Goal: Task Accomplishment & Management: Manage account settings

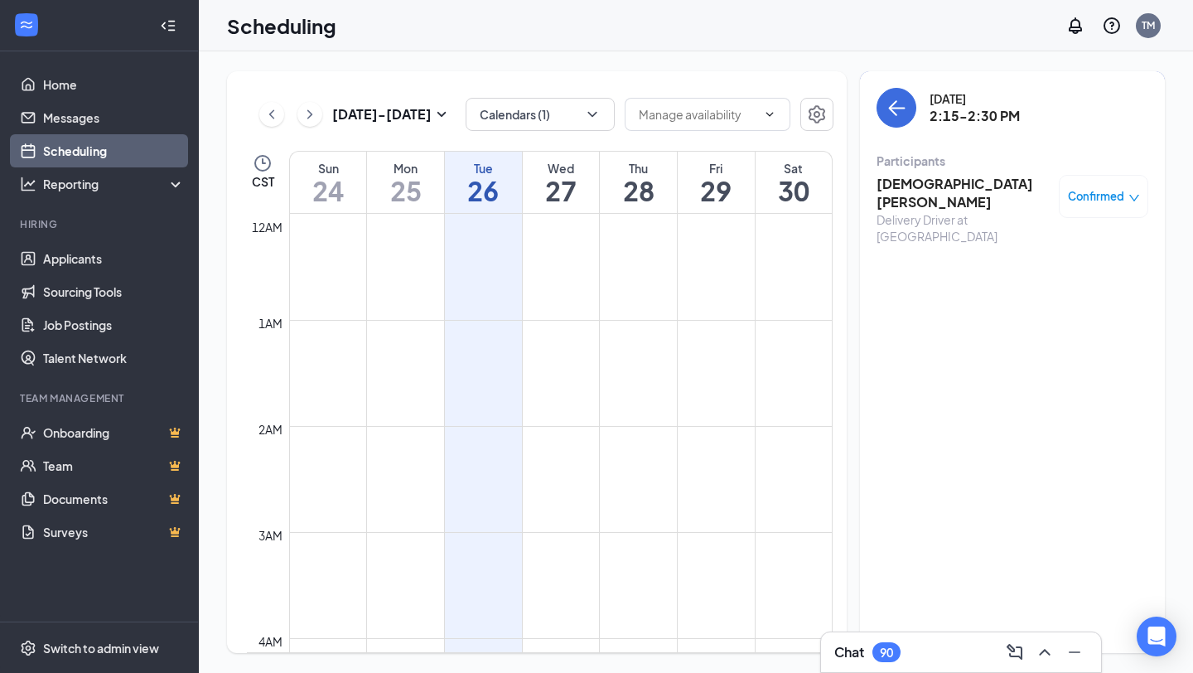
scroll to position [814, 0]
click at [891, 106] on icon "ArrowLeft" at bounding box center [893, 108] width 8 height 16
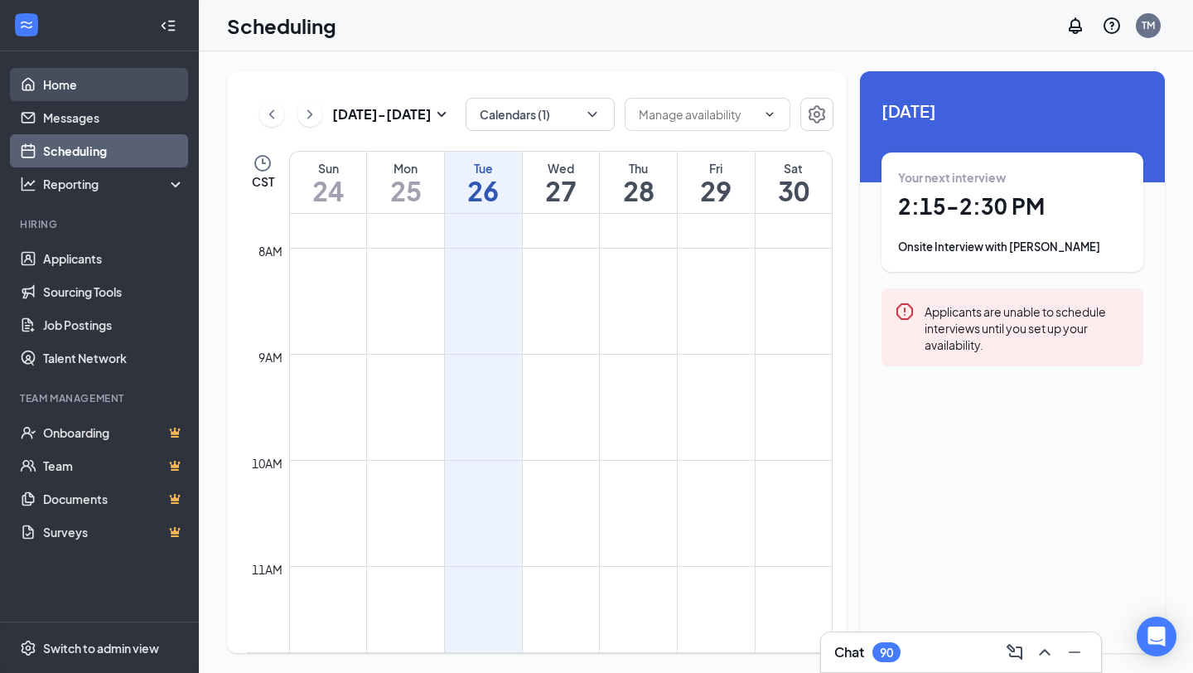
click at [64, 87] on link "Home" at bounding box center [114, 84] width 142 height 33
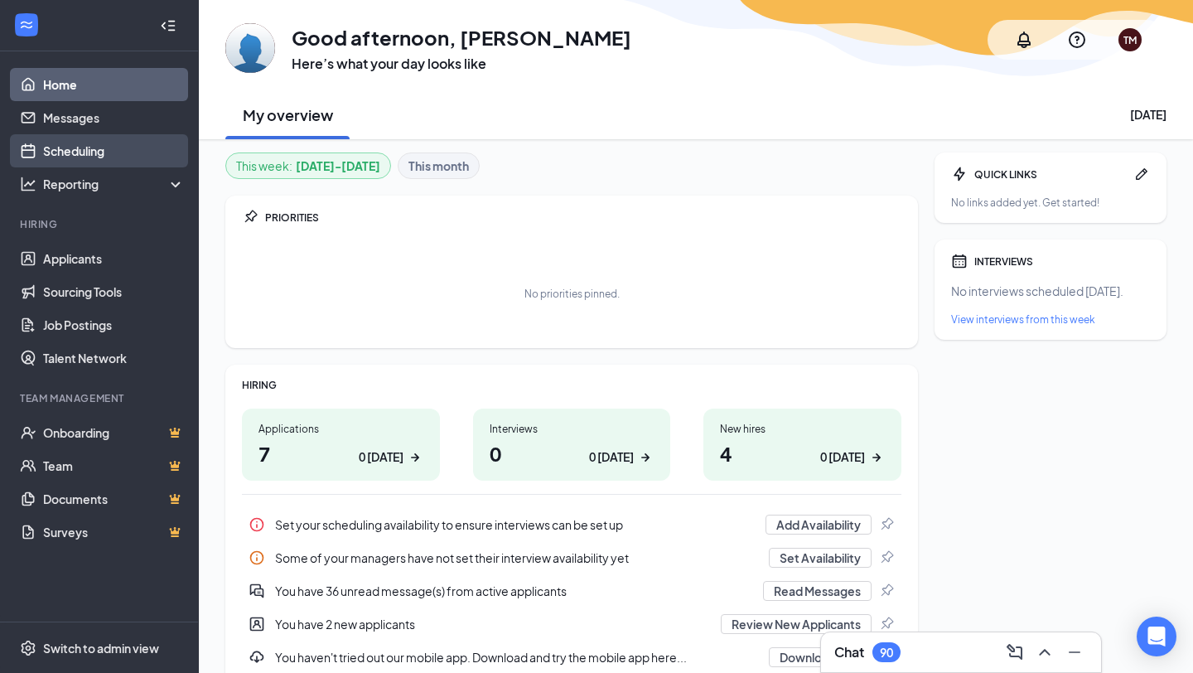
click at [84, 146] on link "Scheduling" at bounding box center [114, 150] width 142 height 33
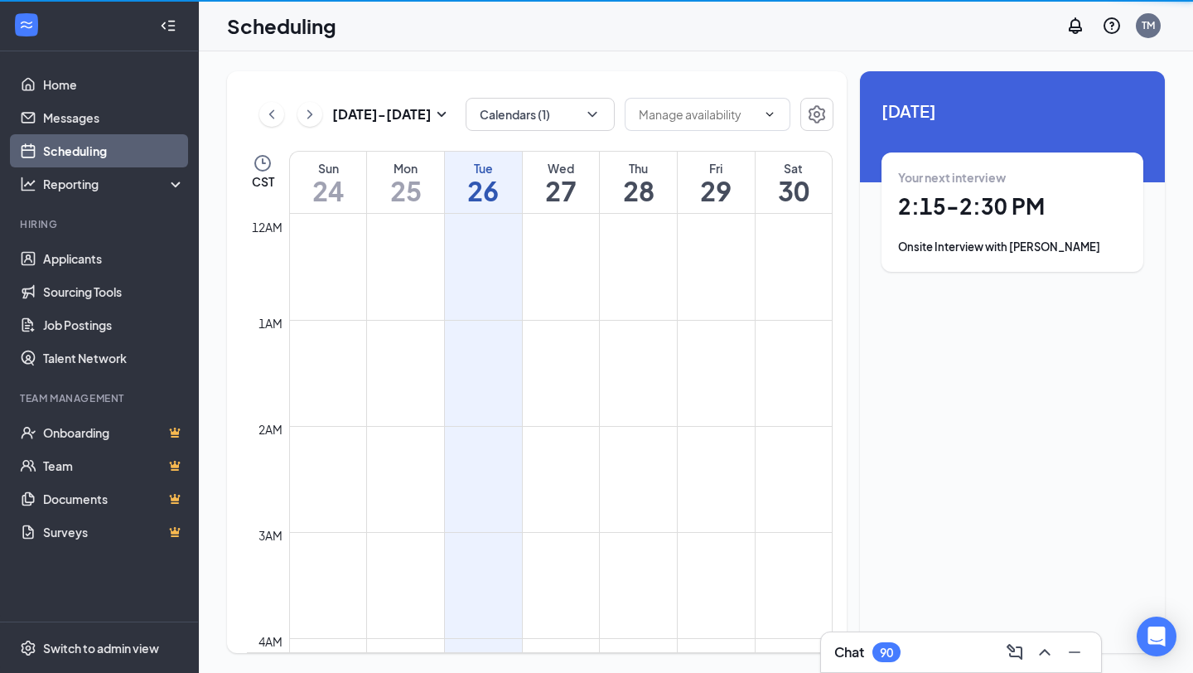
scroll to position [814, 0]
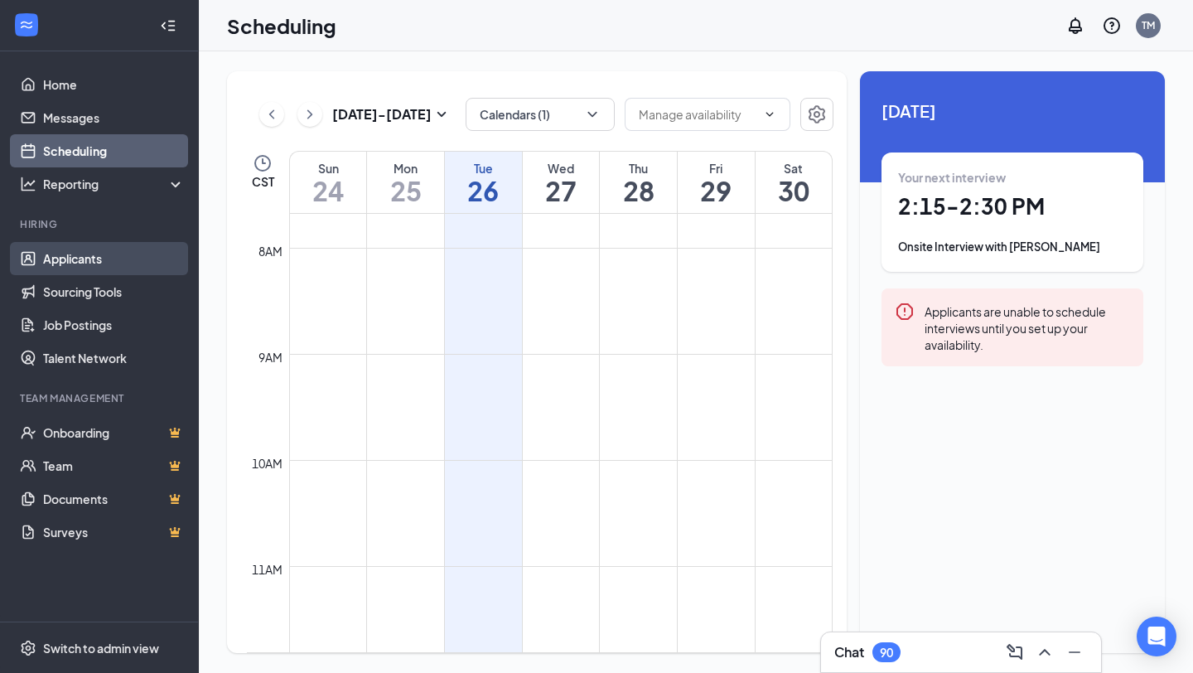
click at [89, 259] on link "Applicants" at bounding box center [114, 258] width 142 height 33
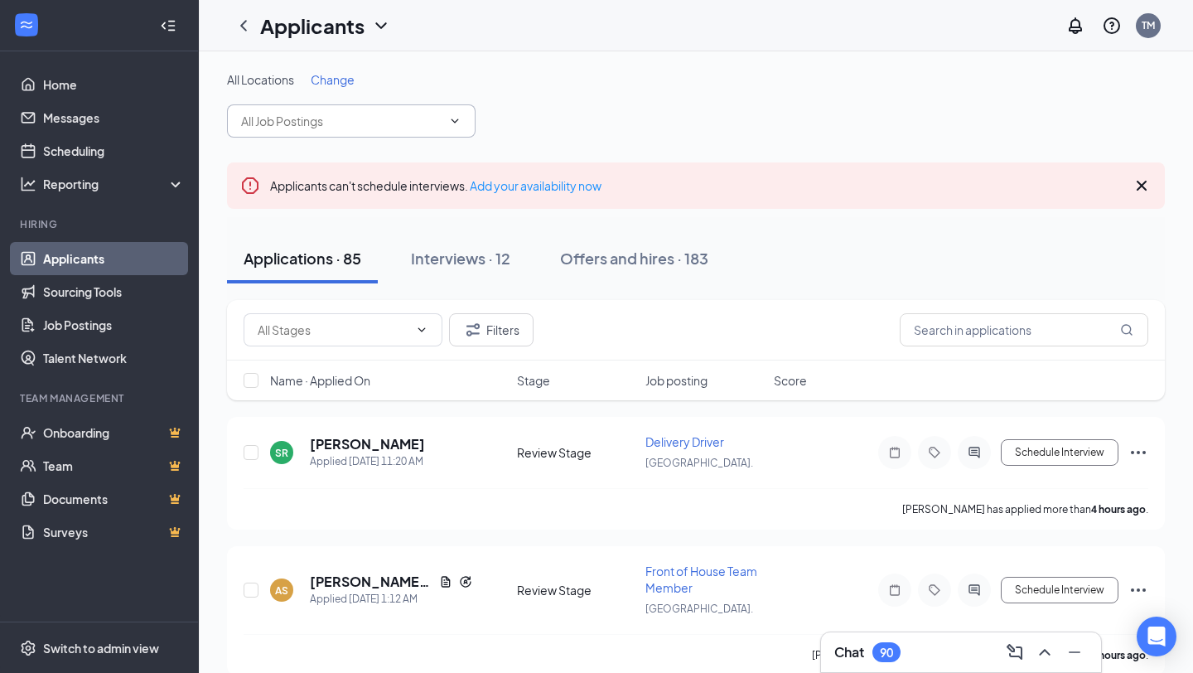
click at [364, 127] on input "text" at bounding box center [341, 121] width 200 height 18
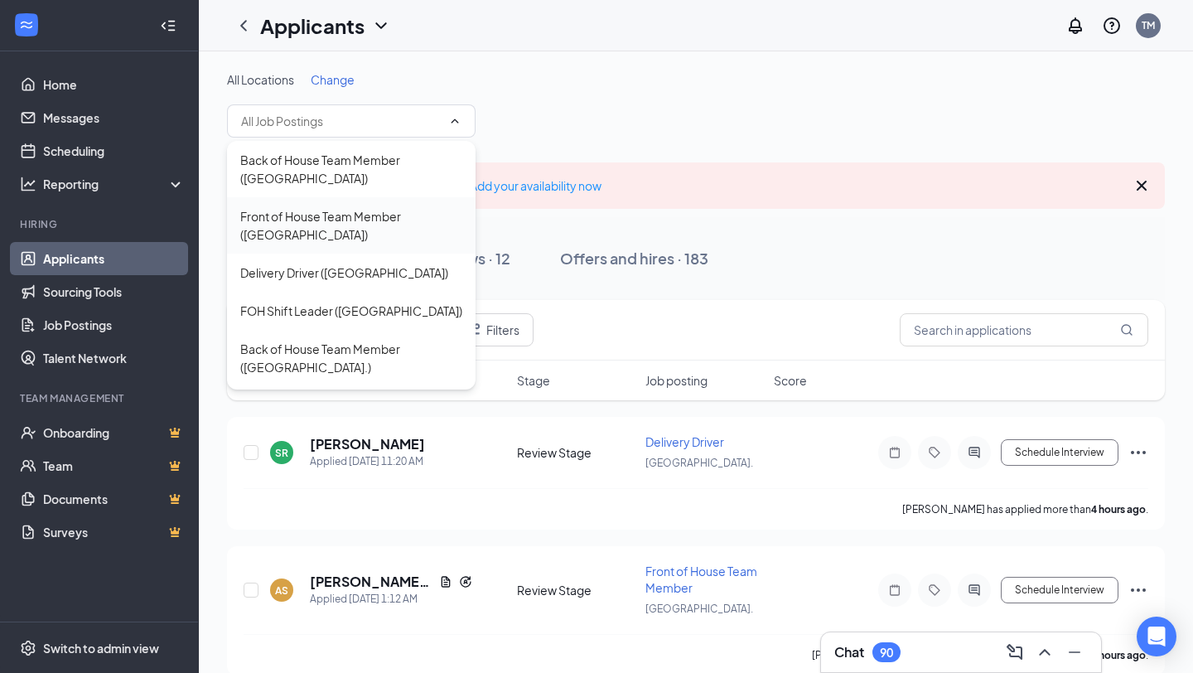
click at [340, 234] on div "Front of House Team Member ([GEOGRAPHIC_DATA])" at bounding box center [351, 225] width 222 height 36
type input "Front of House Team Member ([GEOGRAPHIC_DATA])"
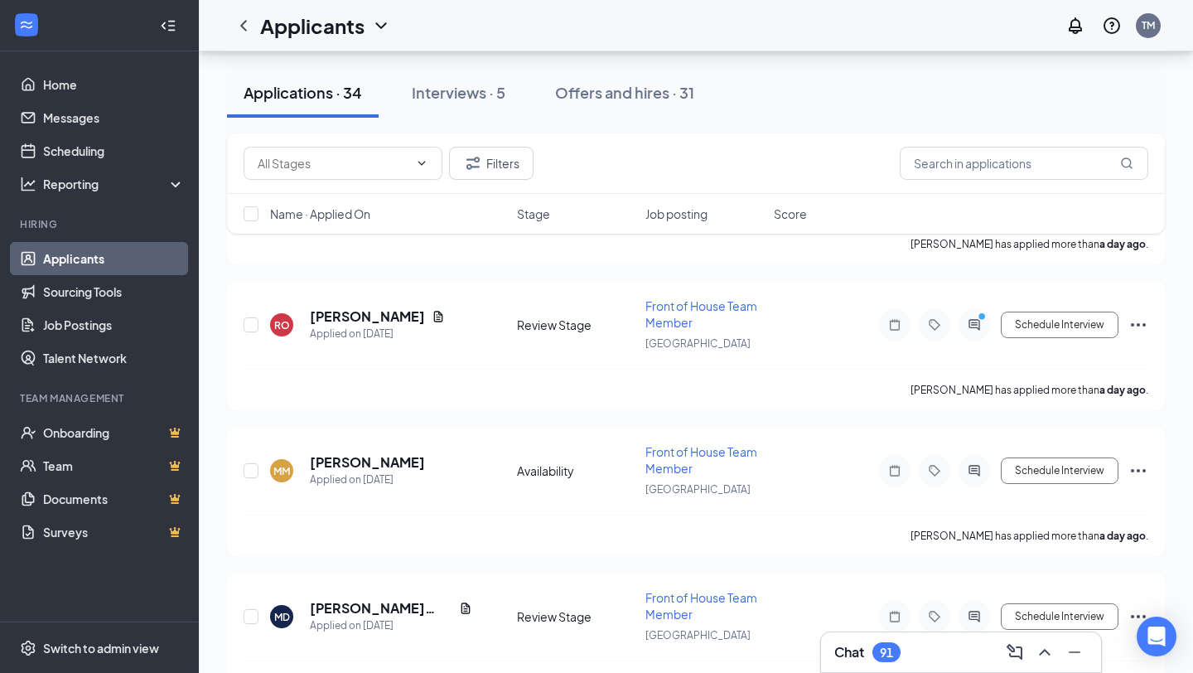
scroll to position [470, 0]
click at [1050, 654] on icon "ChevronUp" at bounding box center [1045, 652] width 20 height 20
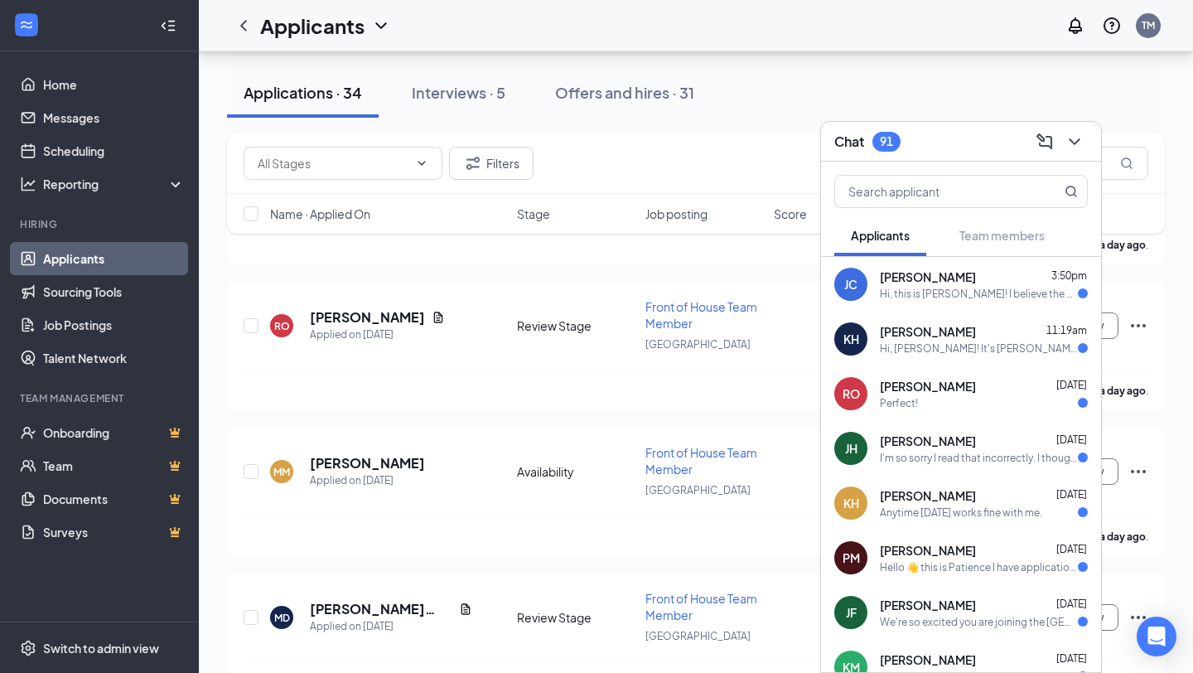
click at [925, 394] on div "[PERSON_NAME] [DATE] Perfect!" at bounding box center [984, 394] width 208 height 32
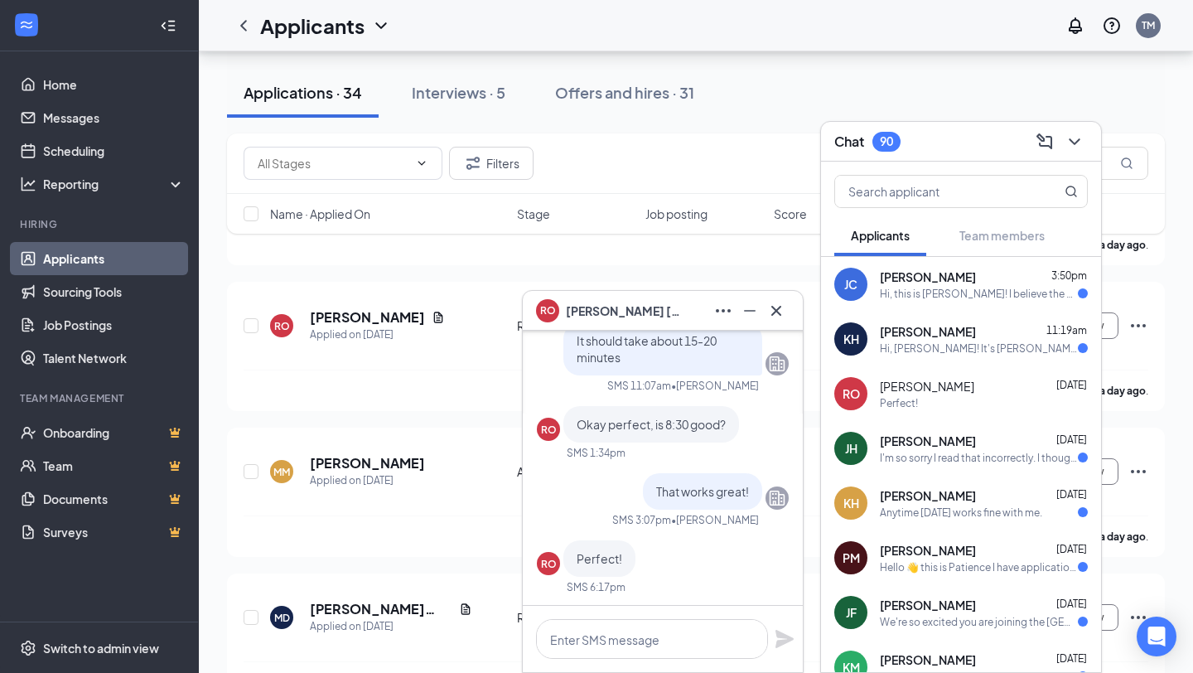
scroll to position [0, 0]
click at [993, 352] on div "Hi, [PERSON_NAME]! It's [PERSON_NAME]. Just wanted to check in. Should I be loo…" at bounding box center [979, 348] width 198 height 14
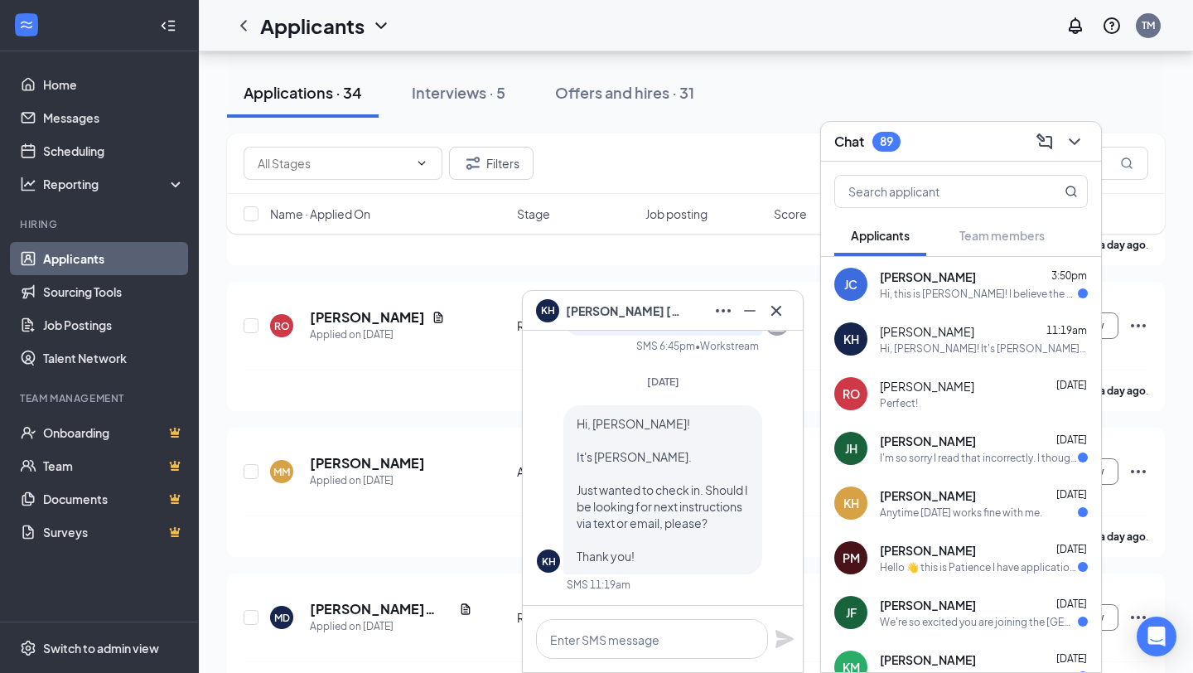
click at [992, 290] on div "Hi, this is [PERSON_NAME]! I believe the manager at [DEMOGRAPHIC_DATA] Fil A to…" at bounding box center [979, 294] width 198 height 14
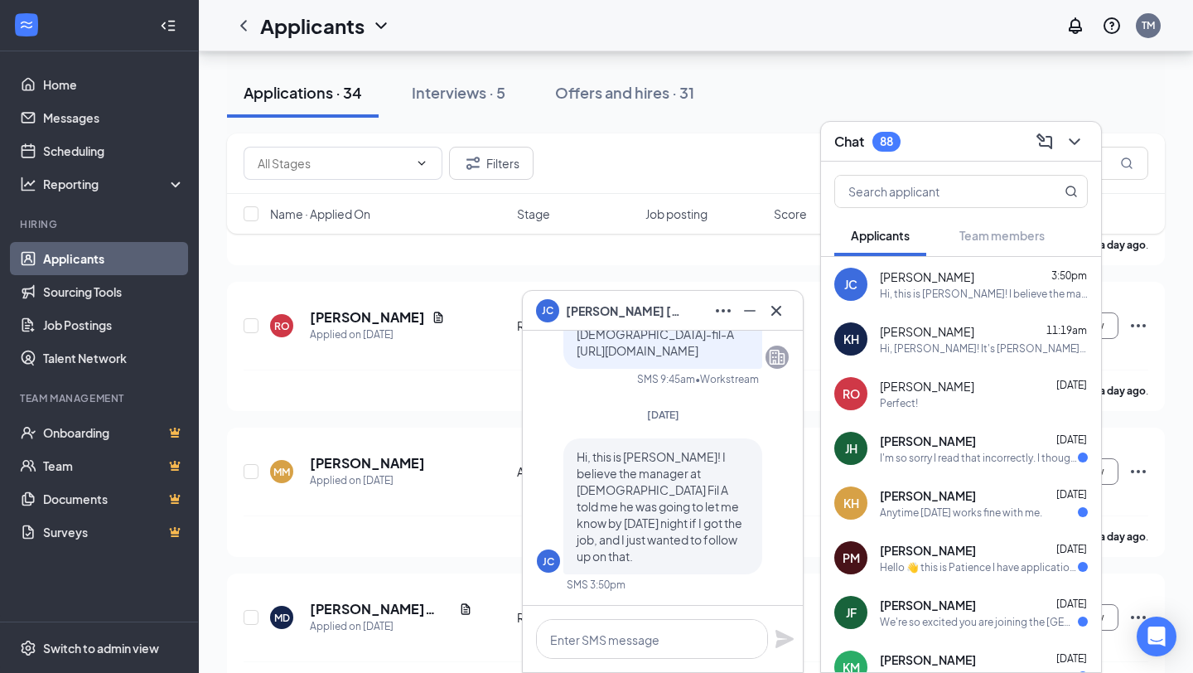
click at [987, 509] on div "Anytime [DATE] works fine with me." at bounding box center [961, 512] width 162 height 14
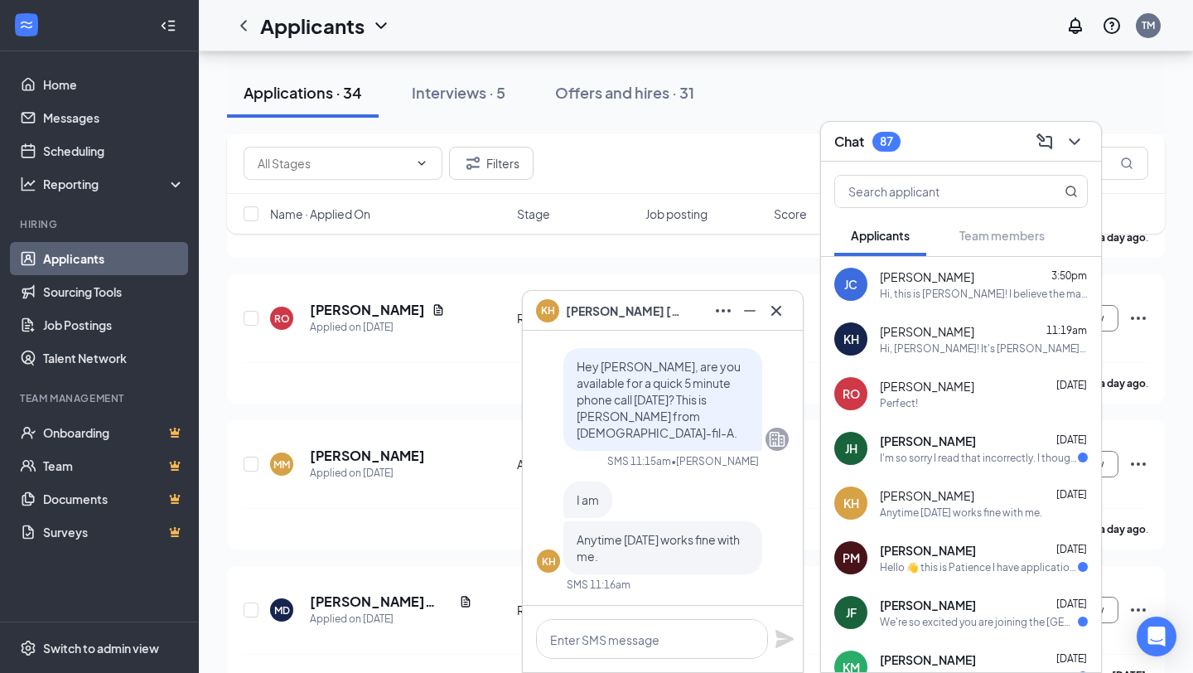
scroll to position [482, 0]
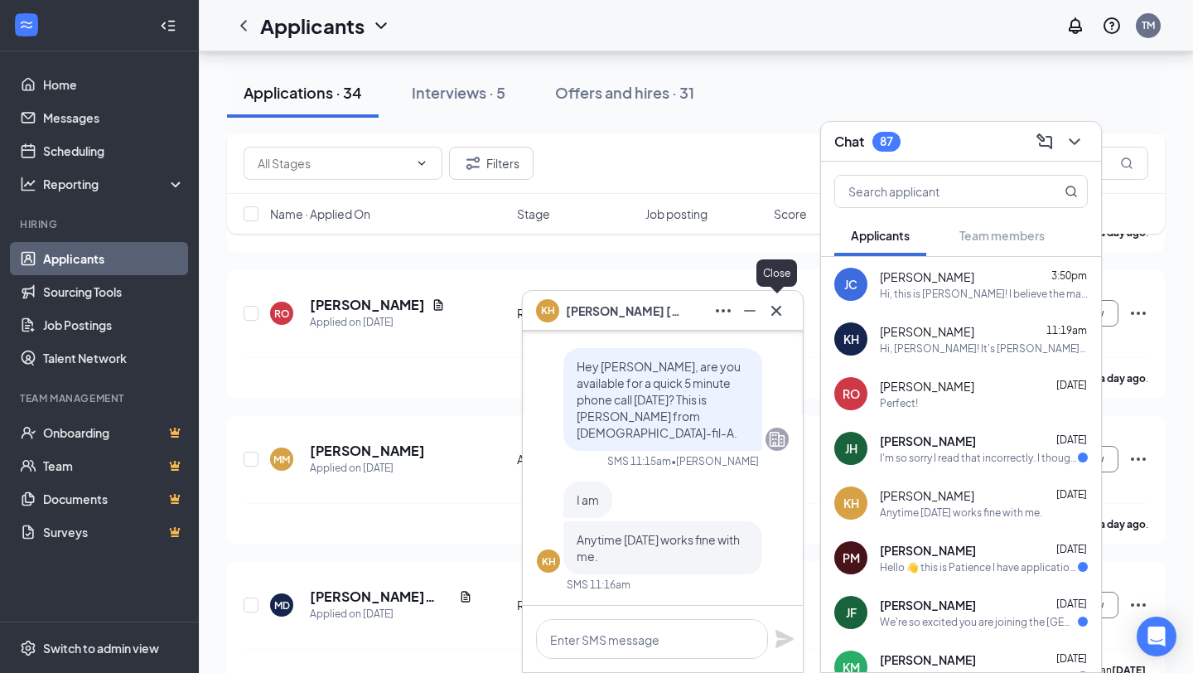
click at [782, 313] on icon "Cross" at bounding box center [776, 311] width 20 height 20
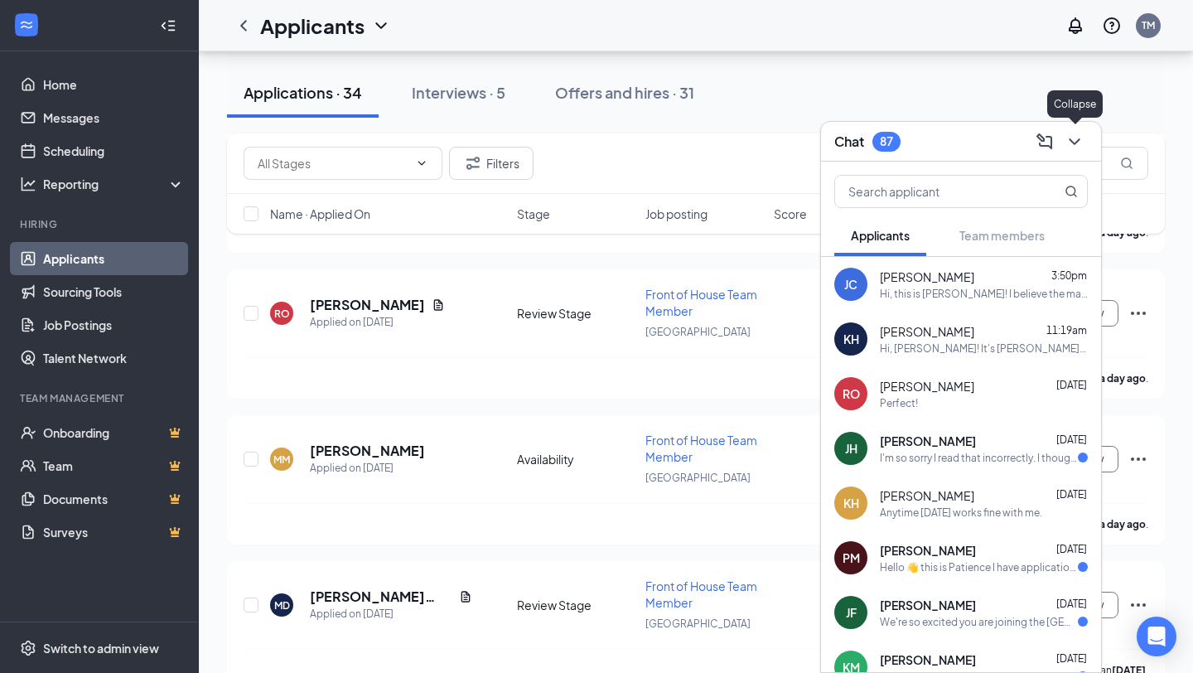
click at [1080, 139] on icon "ChevronDown" at bounding box center [1074, 142] width 20 height 20
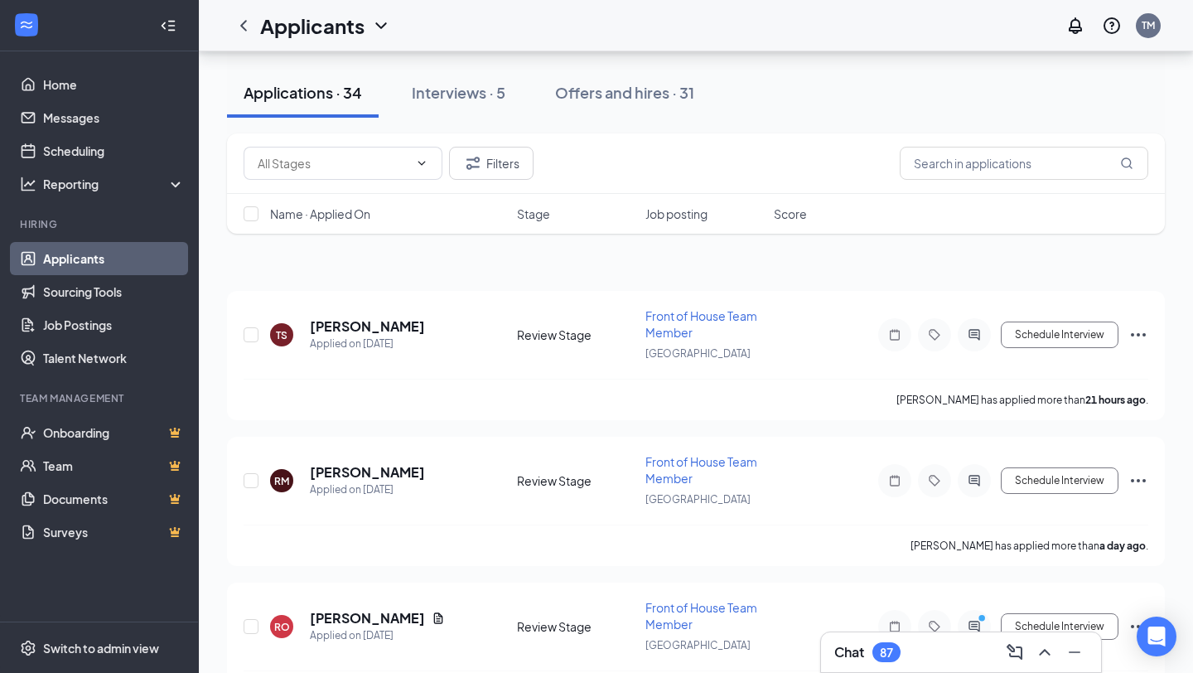
scroll to position [0, 0]
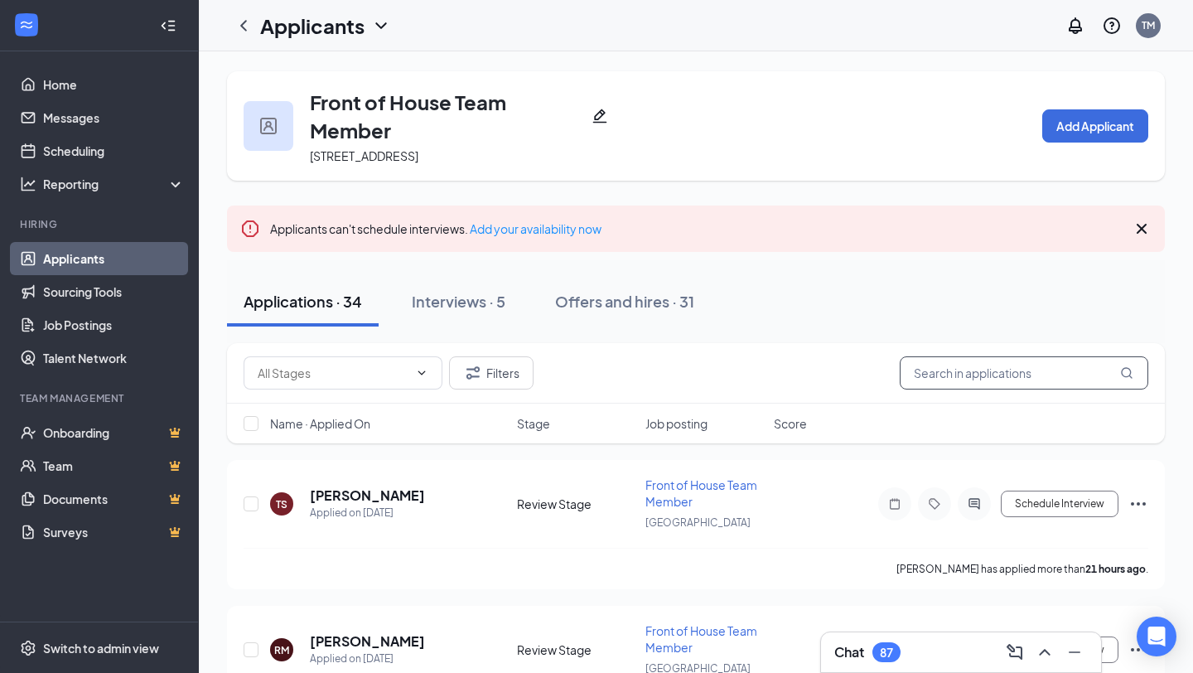
click at [1020, 379] on input "text" at bounding box center [1024, 372] width 249 height 33
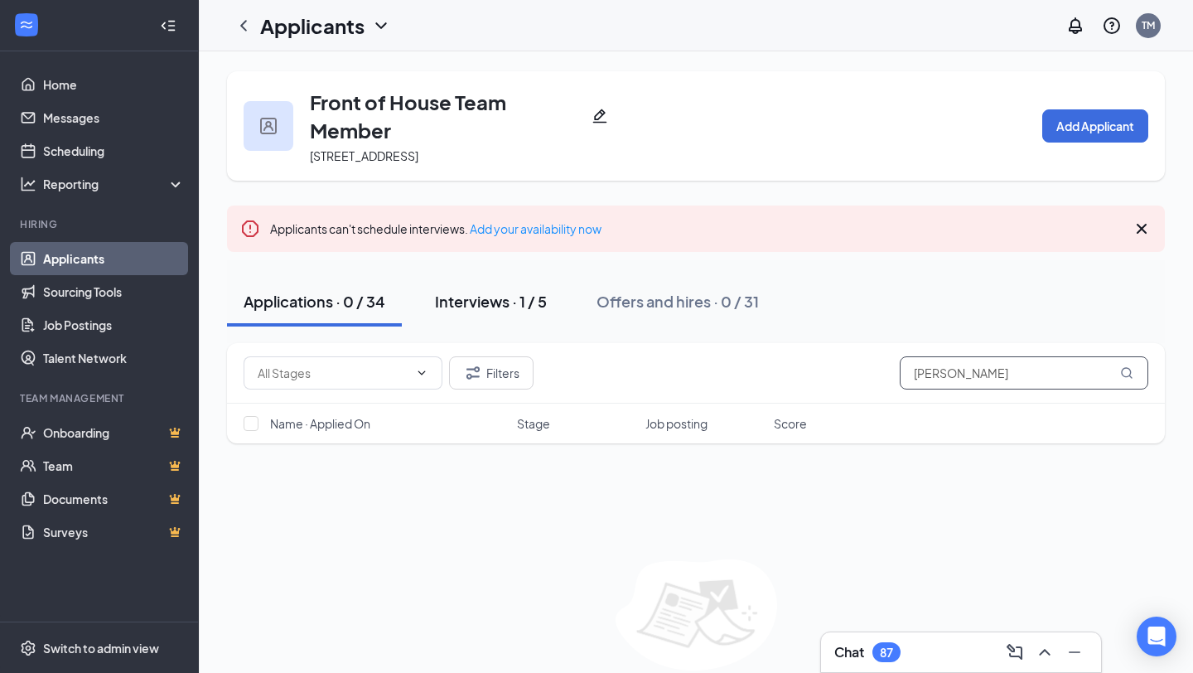
type input "[PERSON_NAME]"
click at [481, 304] on div "Interviews · 1 / 5" at bounding box center [491, 301] width 112 height 21
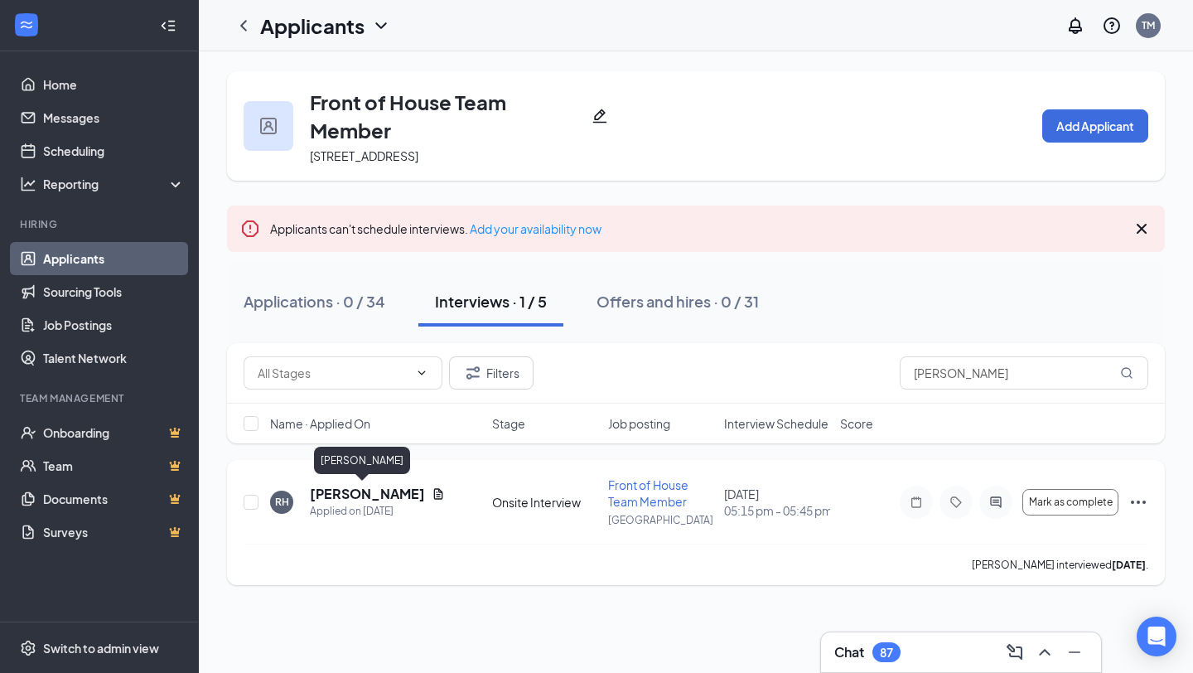
click at [364, 495] on h5 "[PERSON_NAME]" at bounding box center [367, 494] width 115 height 18
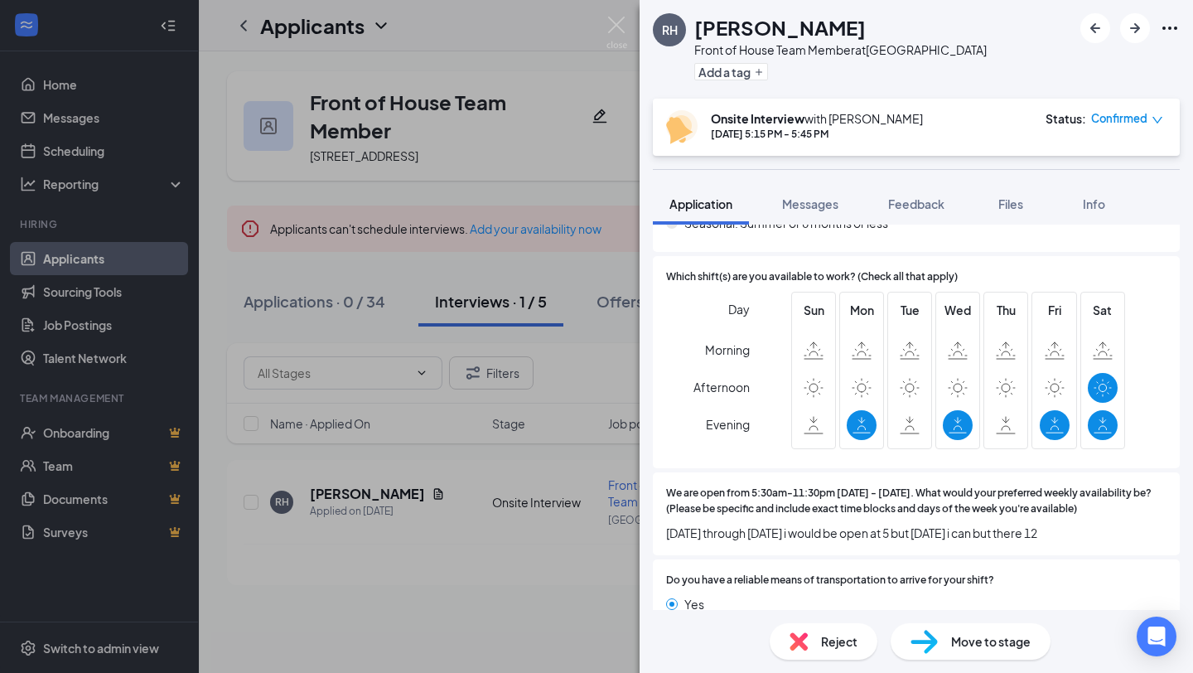
scroll to position [1825, 0]
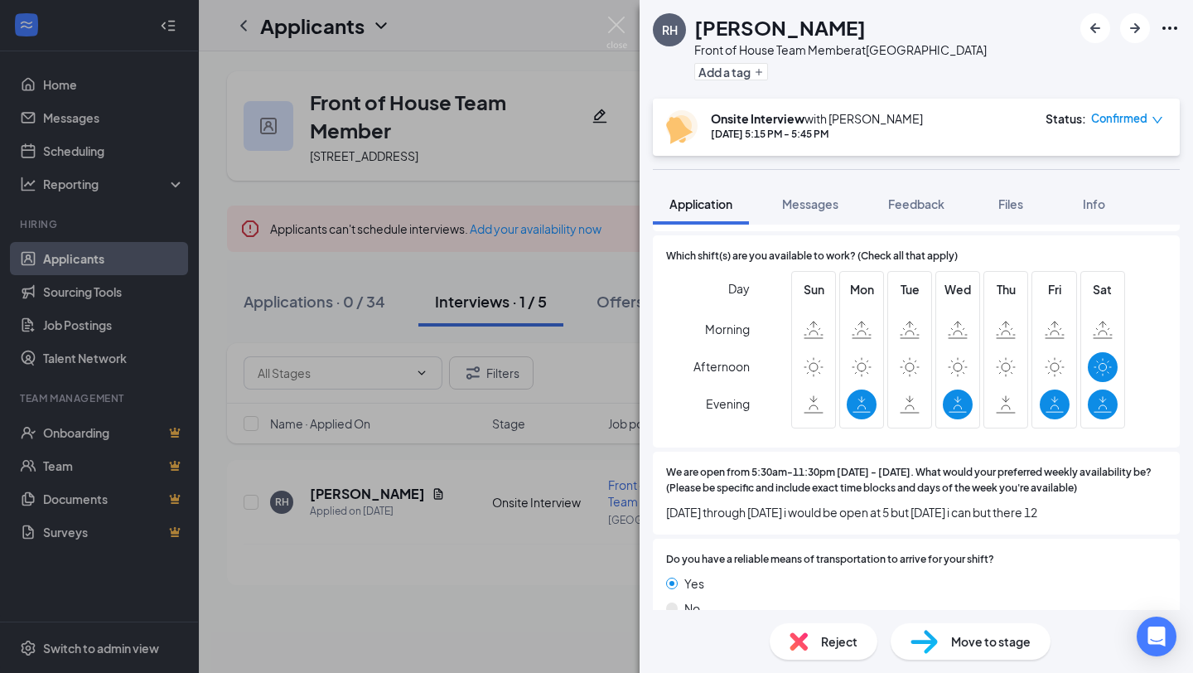
click at [939, 647] on div "Move to stage" at bounding box center [970, 641] width 160 height 36
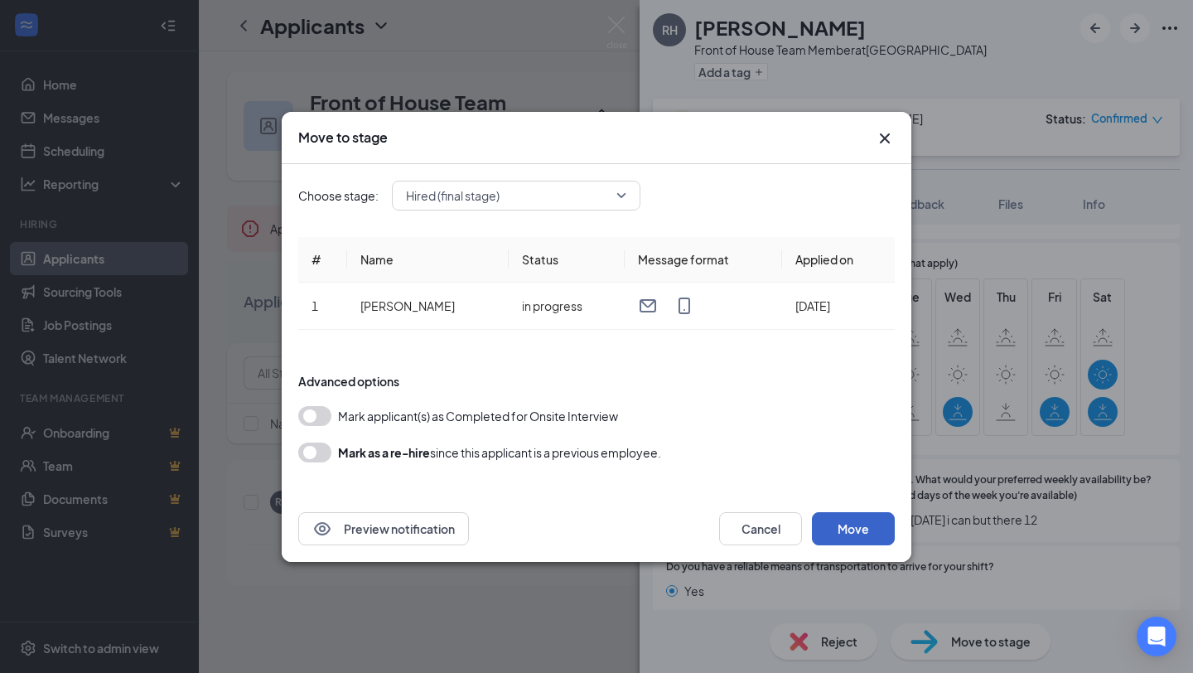
click at [858, 527] on button "Move" at bounding box center [853, 528] width 83 height 33
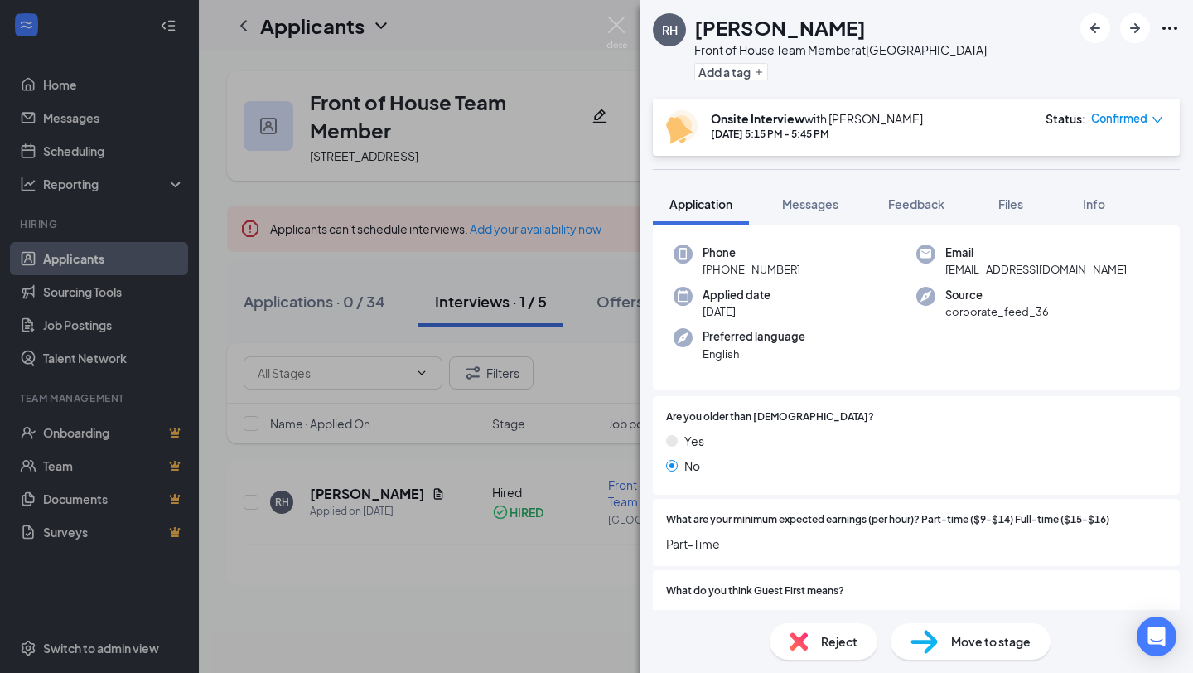
scroll to position [0, 0]
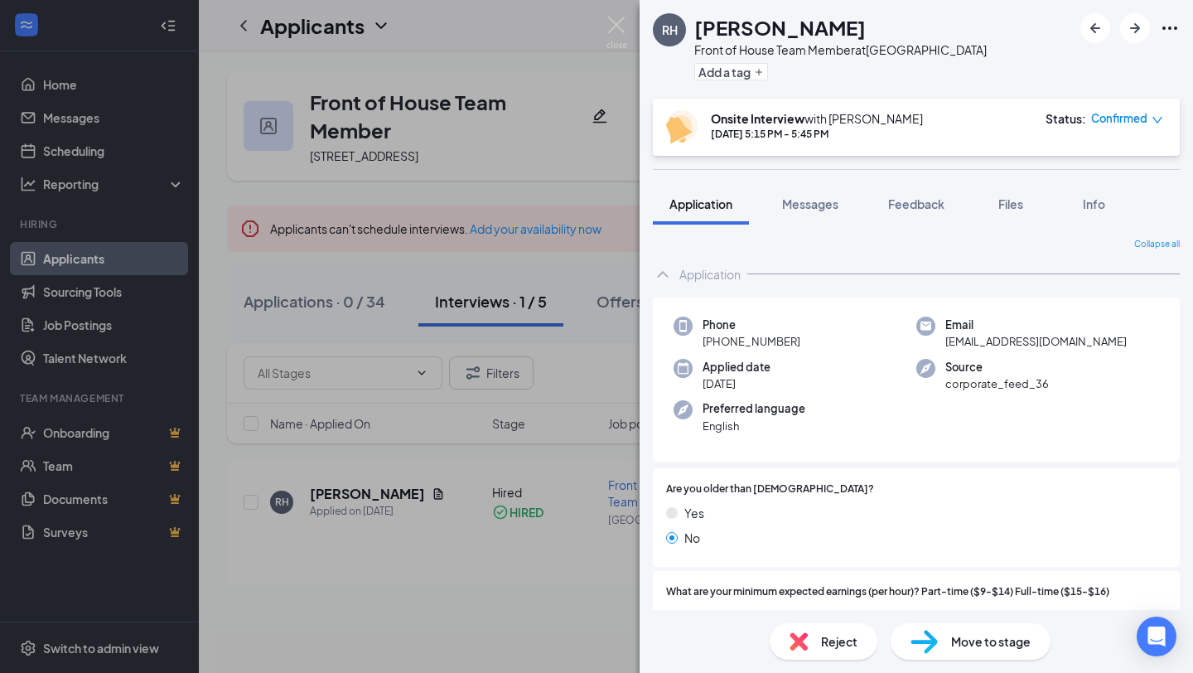
click at [461, 268] on div "RH [PERSON_NAME] Front of House Team Member at [GEOGRAPHIC_DATA] Add a tag Onsi…" at bounding box center [596, 336] width 1193 height 673
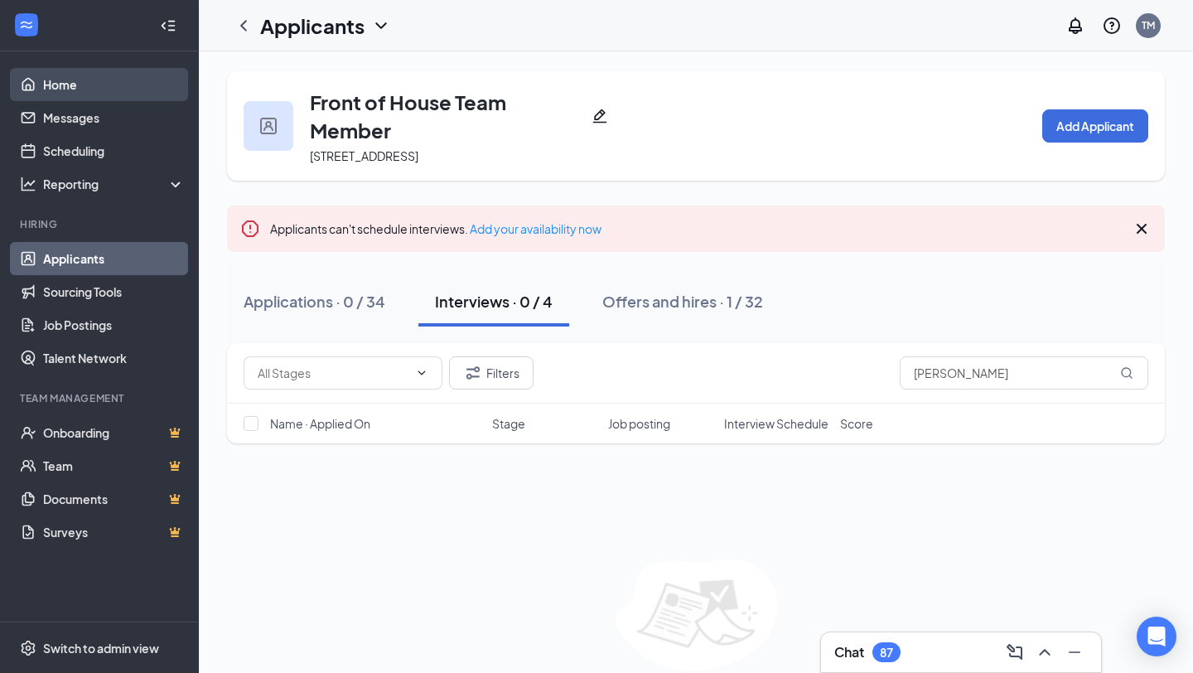
click at [91, 95] on link "Home" at bounding box center [114, 84] width 142 height 33
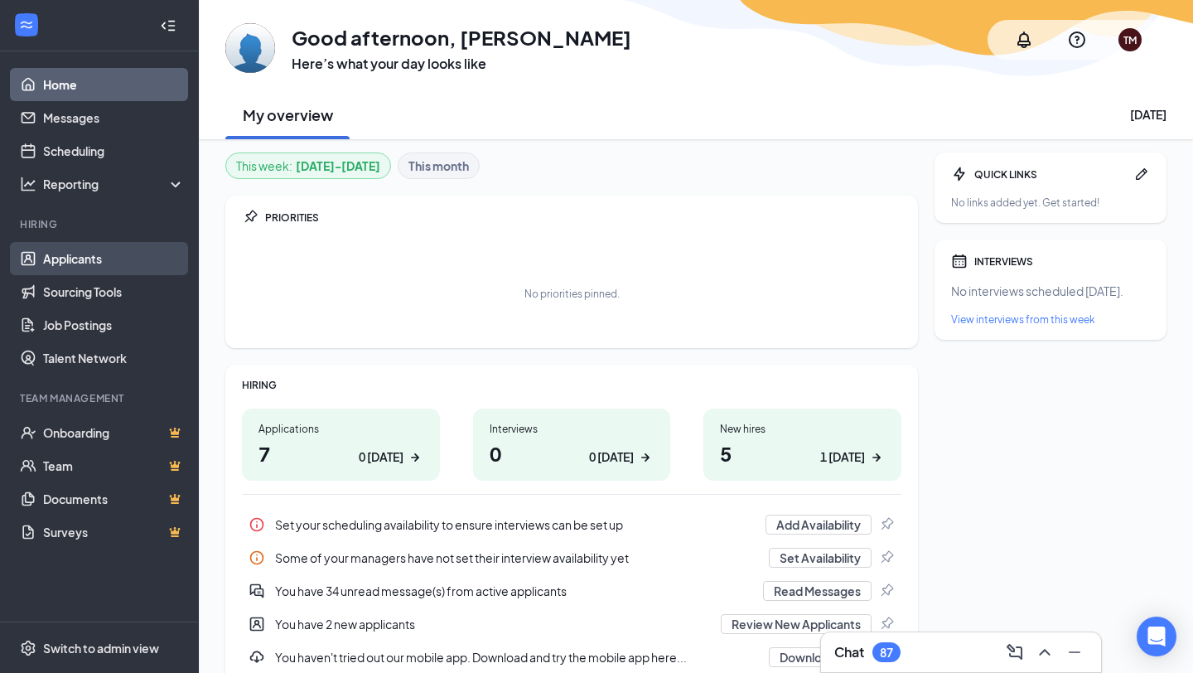
click at [112, 250] on link "Applicants" at bounding box center [114, 258] width 142 height 33
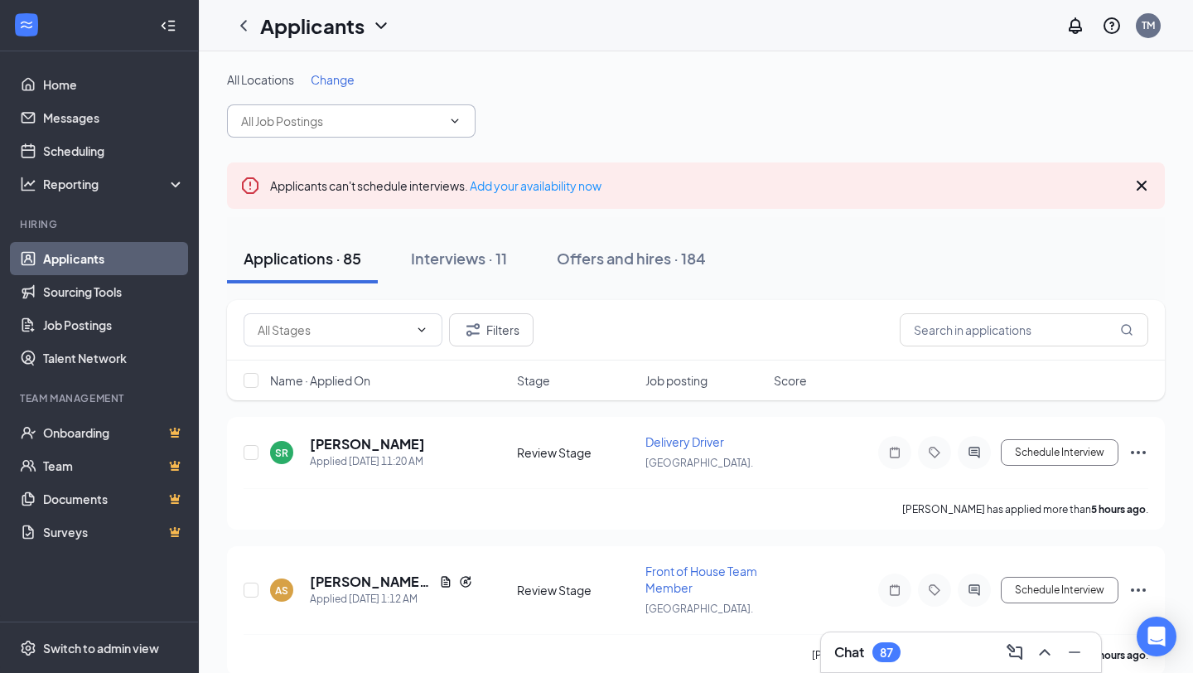
click at [330, 134] on span at bounding box center [351, 120] width 249 height 33
click at [1033, 328] on input "text" at bounding box center [1024, 329] width 249 height 33
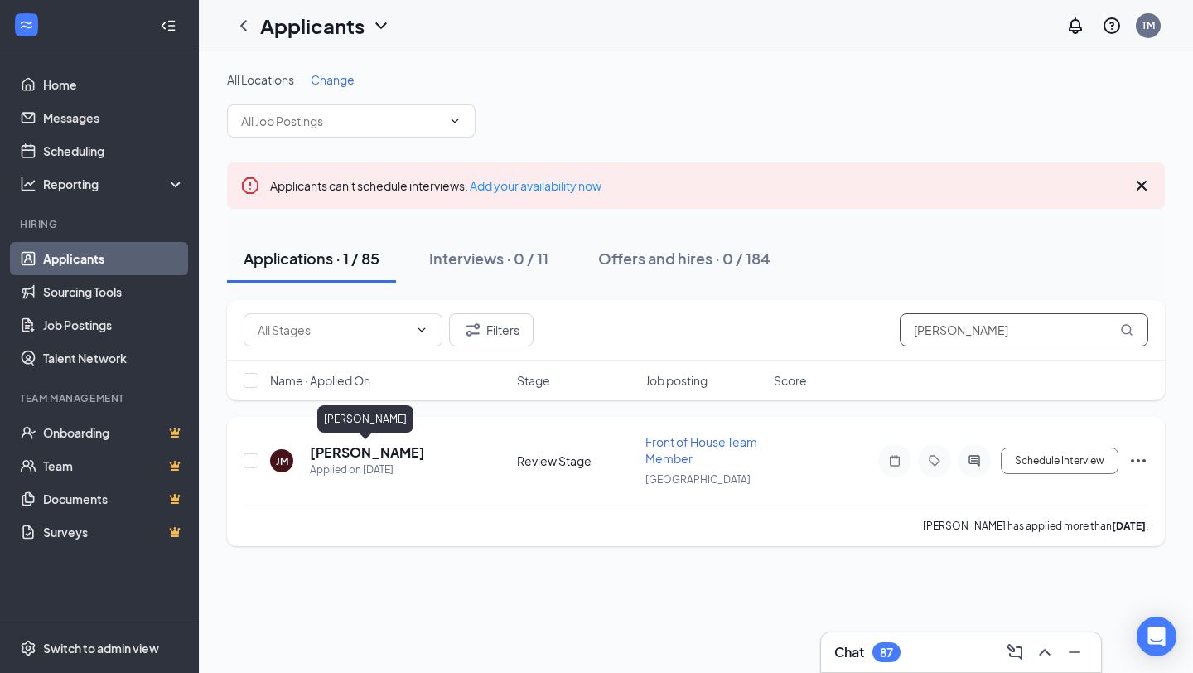
type input "[PERSON_NAME]"
click at [404, 458] on h5 "[PERSON_NAME]" at bounding box center [367, 452] width 115 height 18
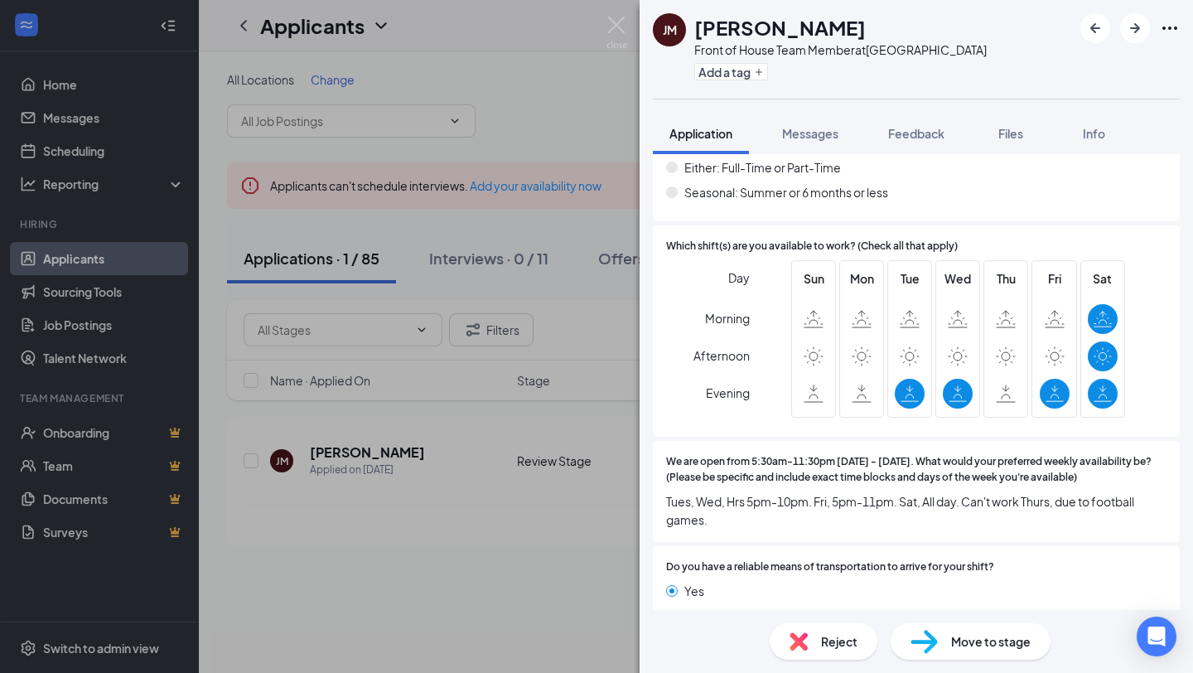
scroll to position [1701, 0]
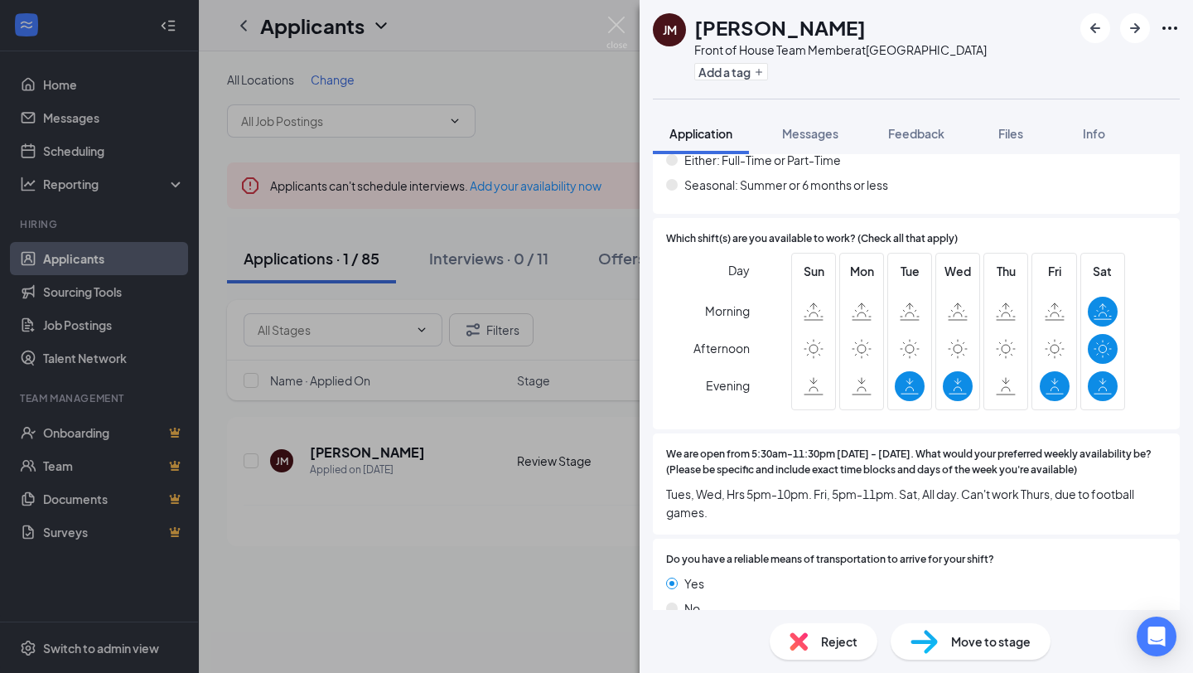
click at [697, 388] on div "Which shift(s) are you available to work? (Check all that apply) Day Morning Af…" at bounding box center [916, 324] width 527 height 212
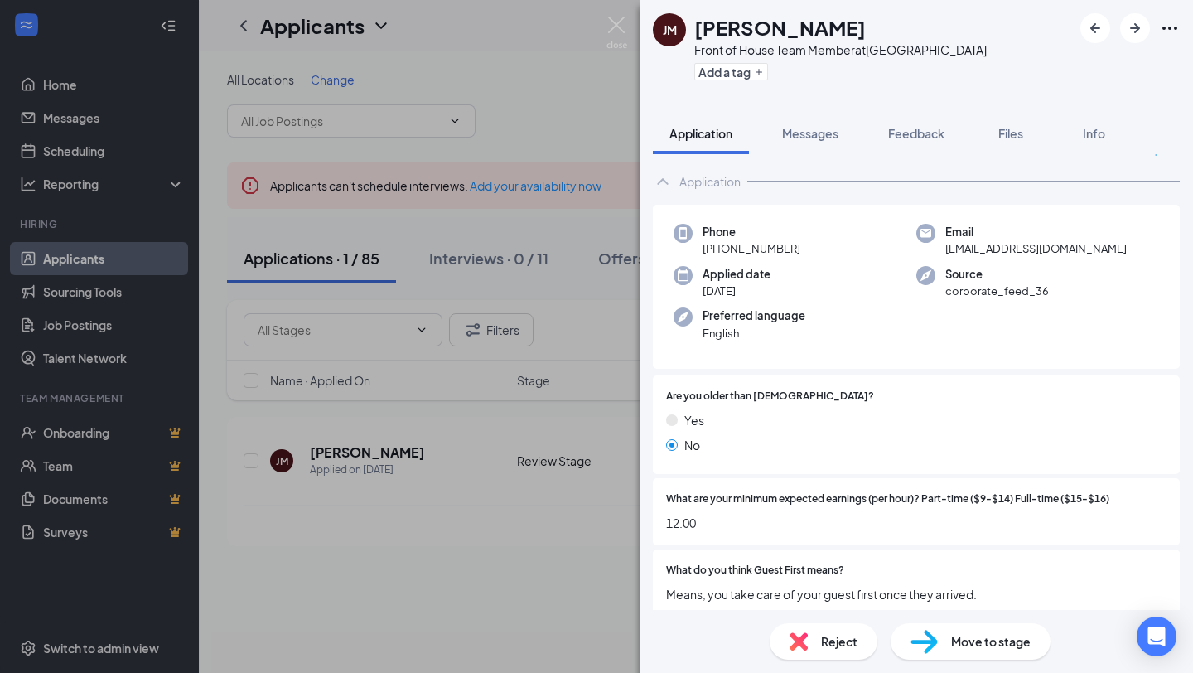
scroll to position [0, 0]
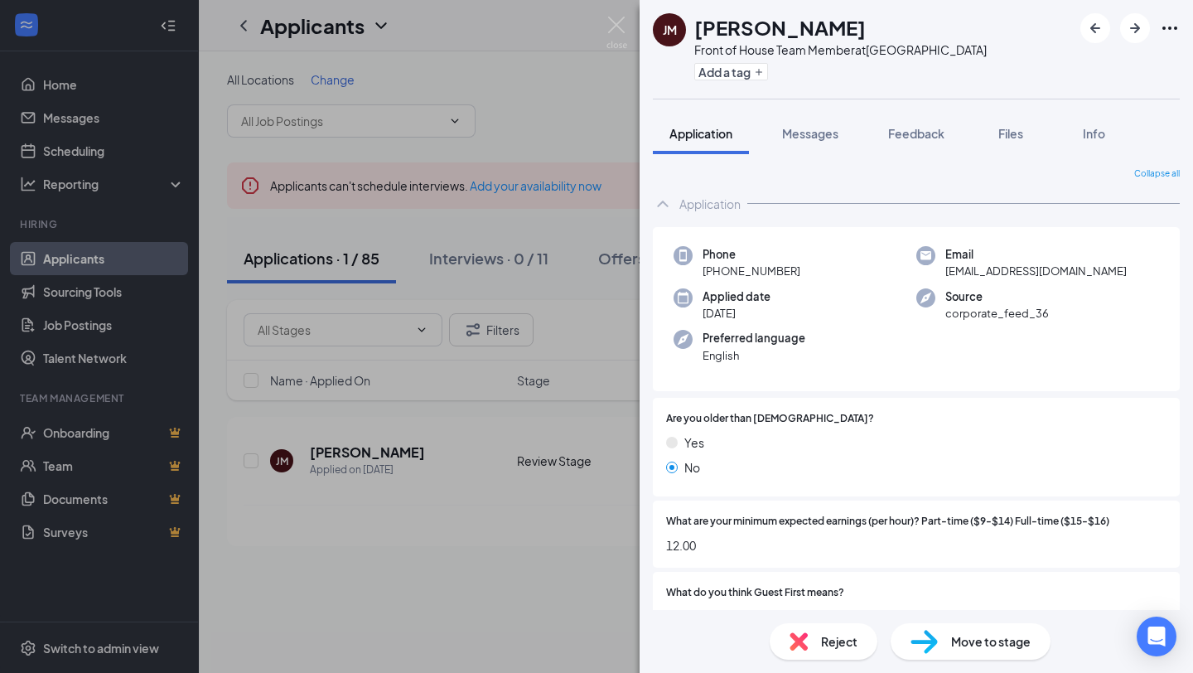
click at [784, 205] on div "Application" at bounding box center [916, 203] width 527 height 33
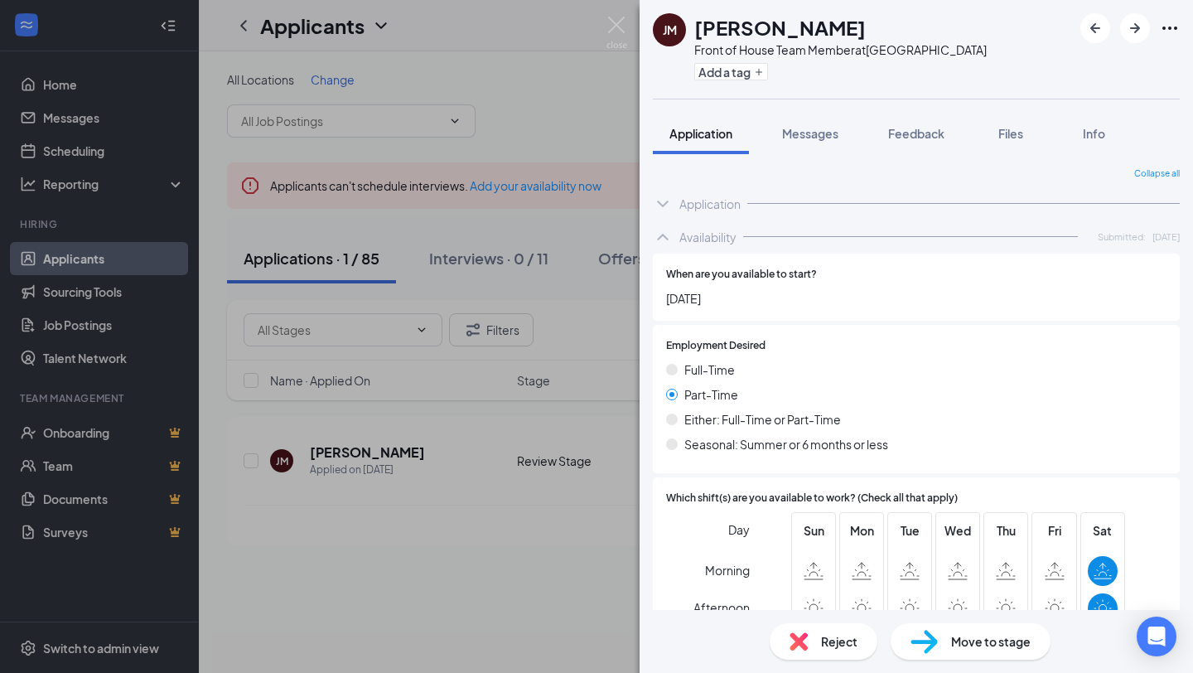
click at [793, 200] on div "Application" at bounding box center [916, 203] width 527 height 33
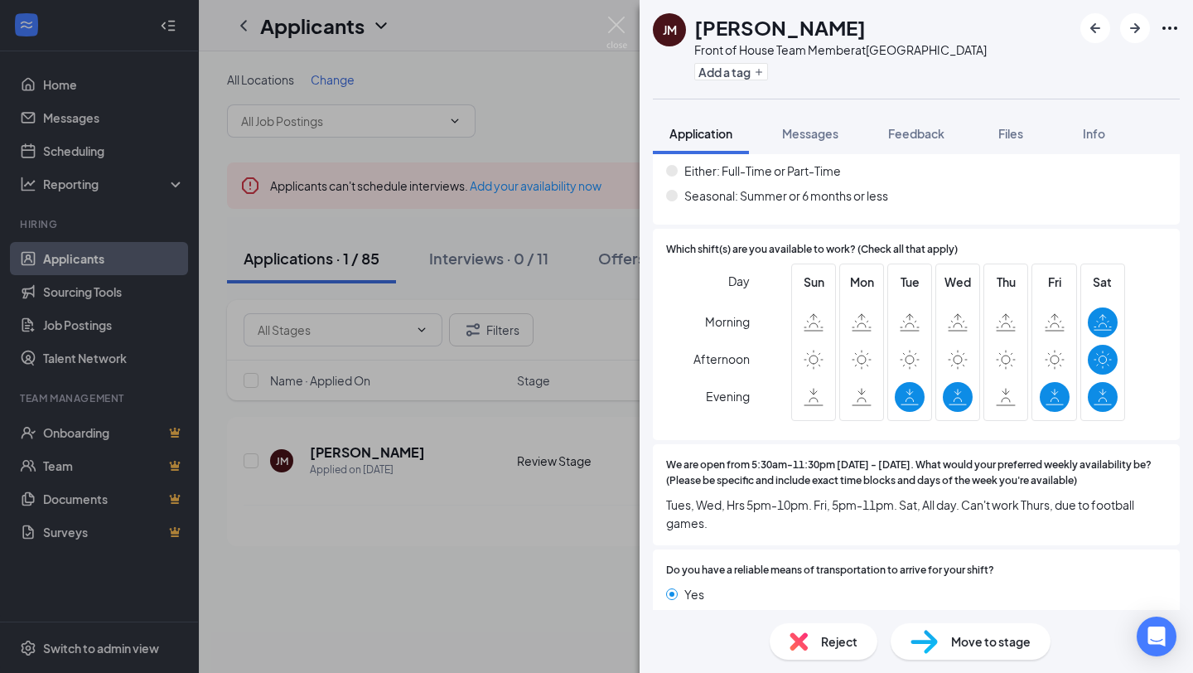
scroll to position [1701, 0]
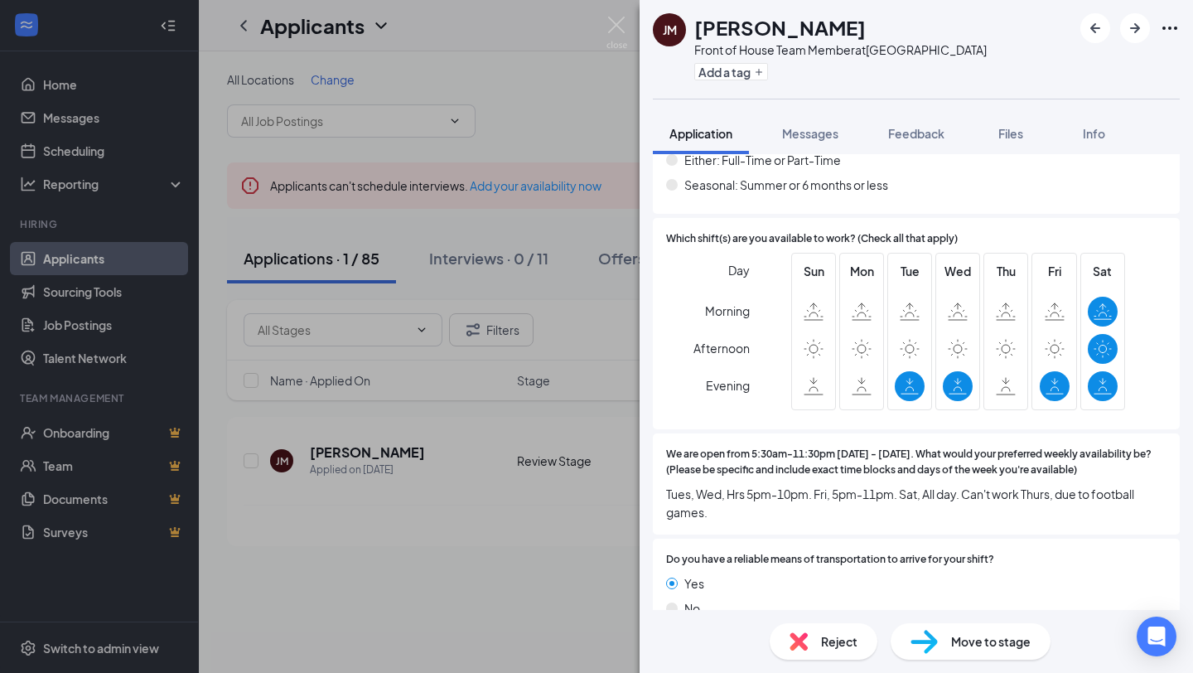
click at [925, 640] on img at bounding box center [923, 642] width 27 height 24
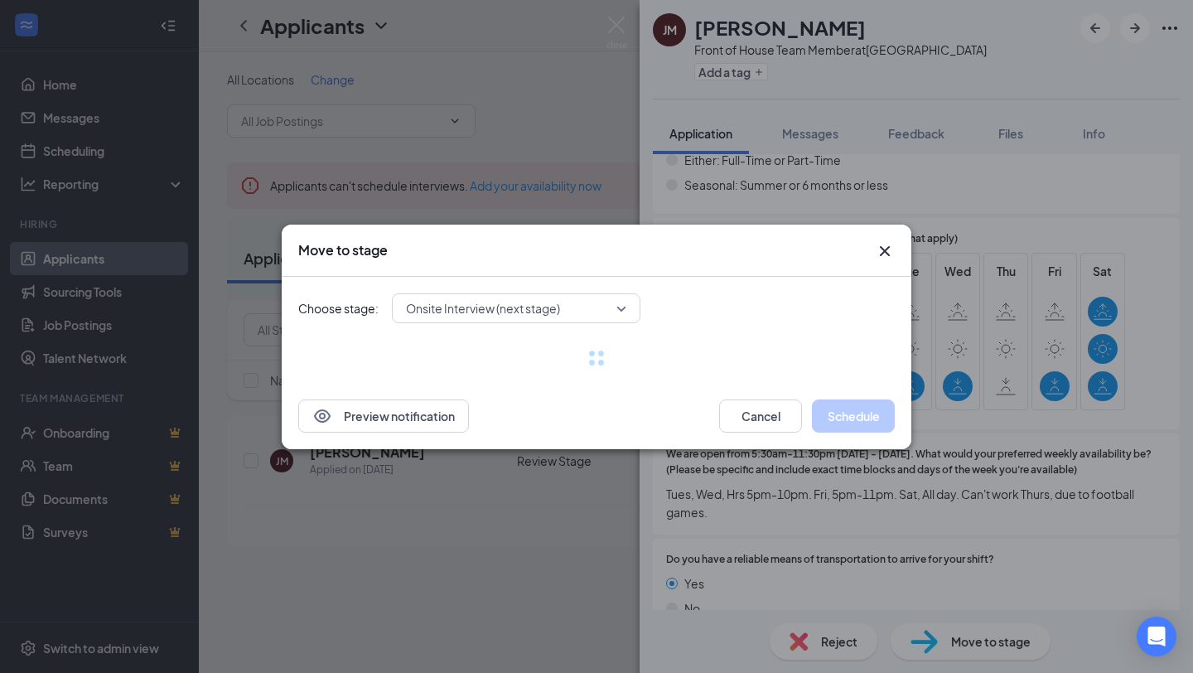
scroll to position [1694, 0]
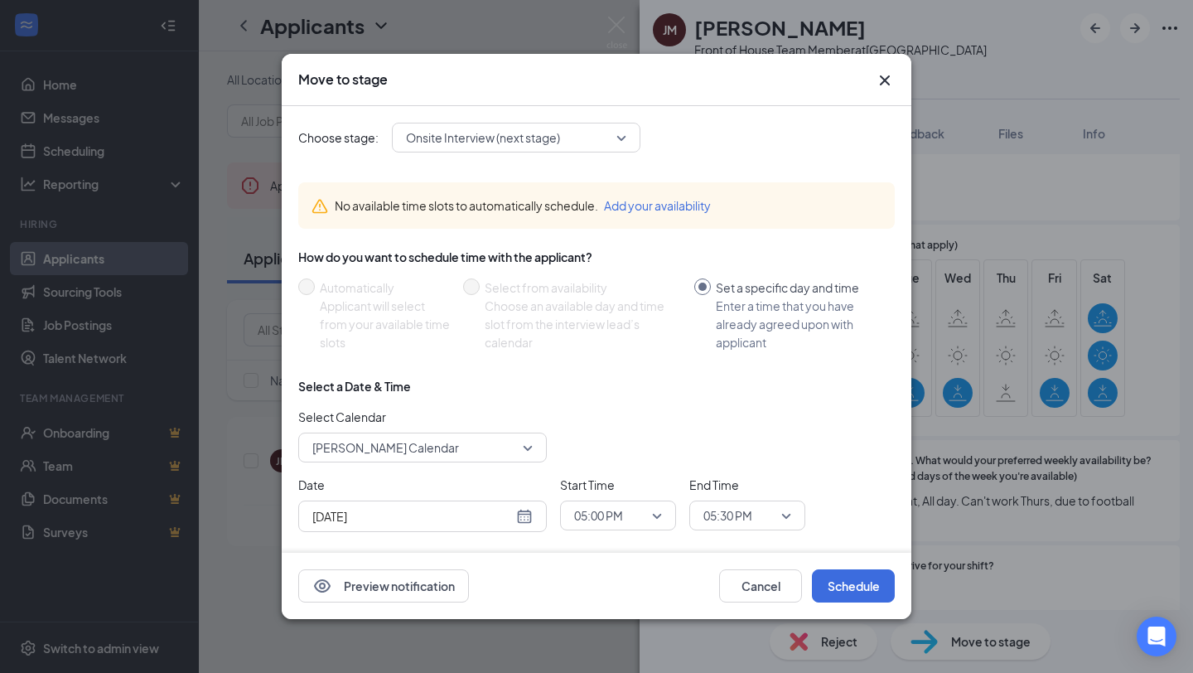
click at [629, 138] on div "Onsite Interview (next stage)" at bounding box center [516, 138] width 249 height 30
click at [524, 518] on div "[DATE]" at bounding box center [422, 516] width 220 height 18
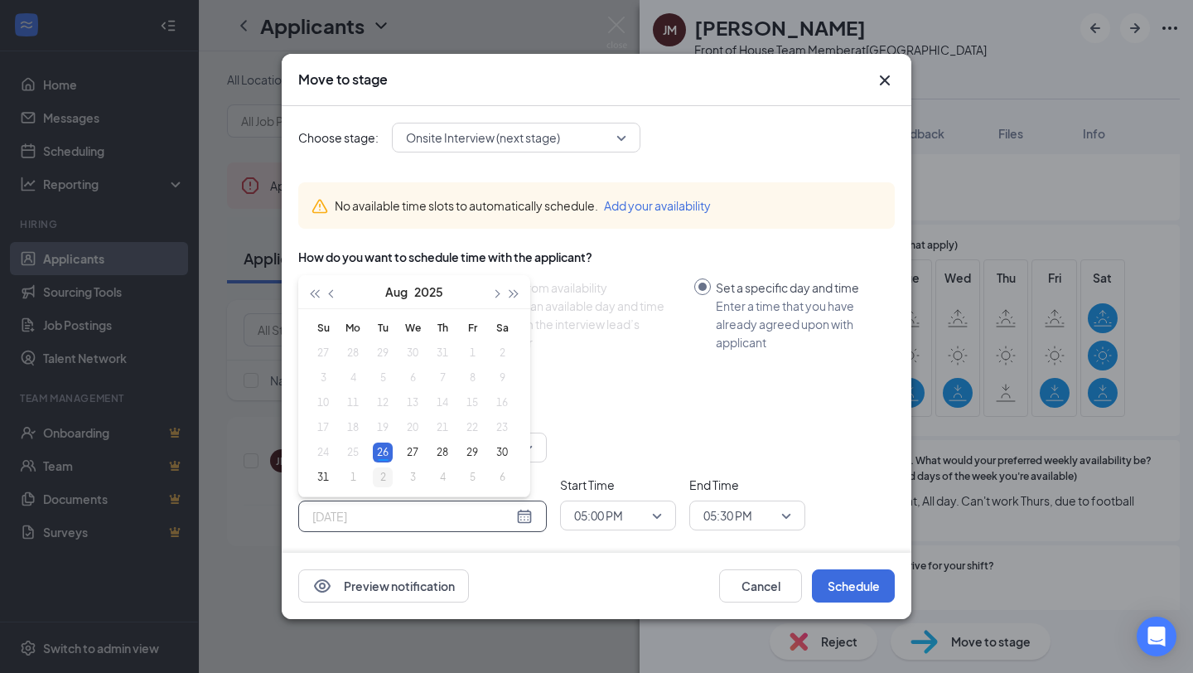
type input "[DATE]"
click at [379, 480] on div "2" at bounding box center [383, 477] width 20 height 20
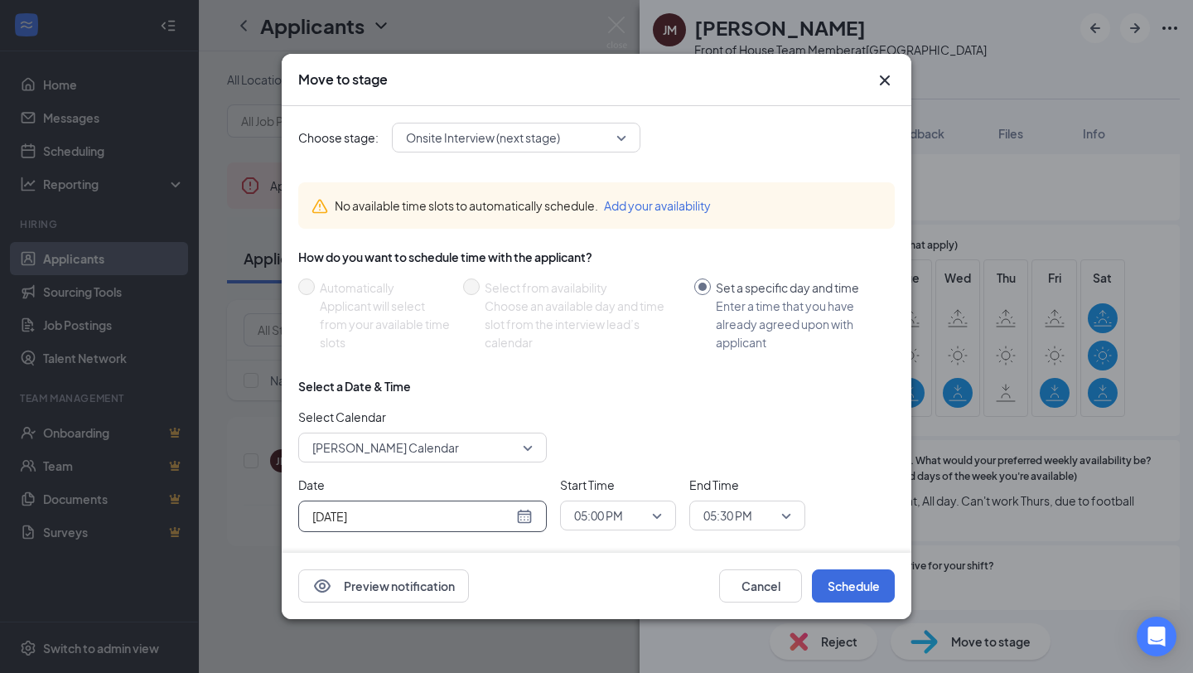
click at [789, 514] on span "05:30 PM" at bounding box center [747, 515] width 88 height 25
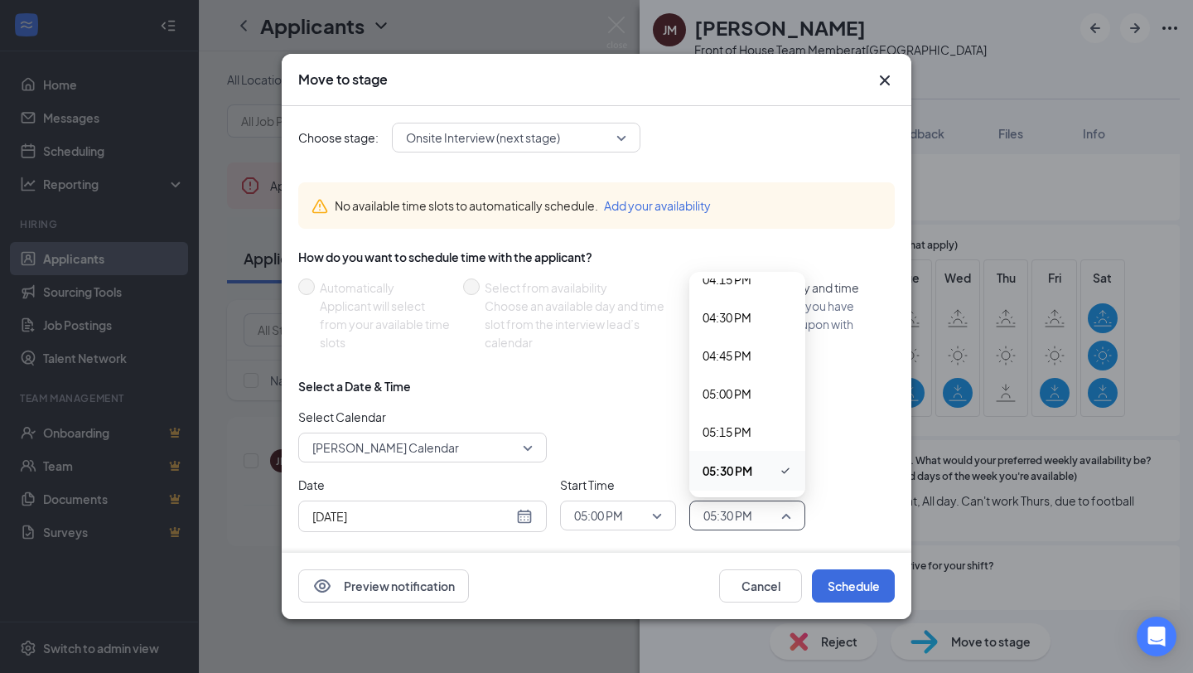
click at [654, 519] on span "05:00 PM" at bounding box center [618, 515] width 88 height 25
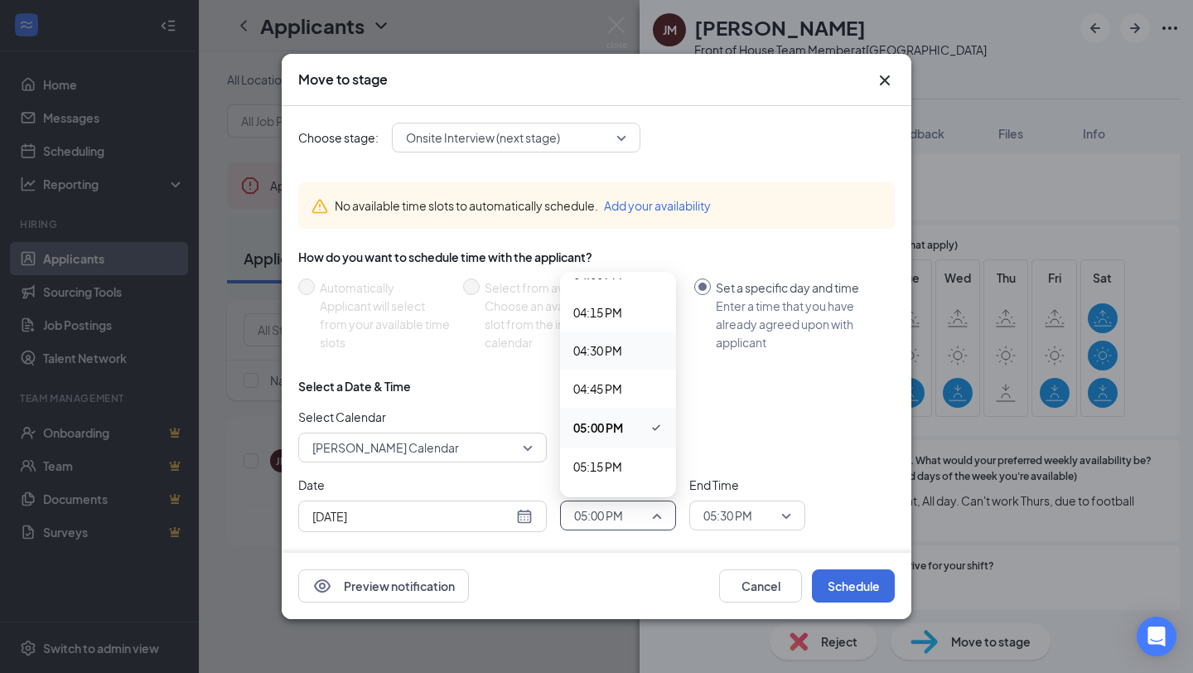
scroll to position [2463, 0]
click at [604, 464] on span "05:15 PM" at bounding box center [597, 465] width 49 height 18
click at [781, 515] on span "05:30 PM" at bounding box center [747, 515] width 88 height 25
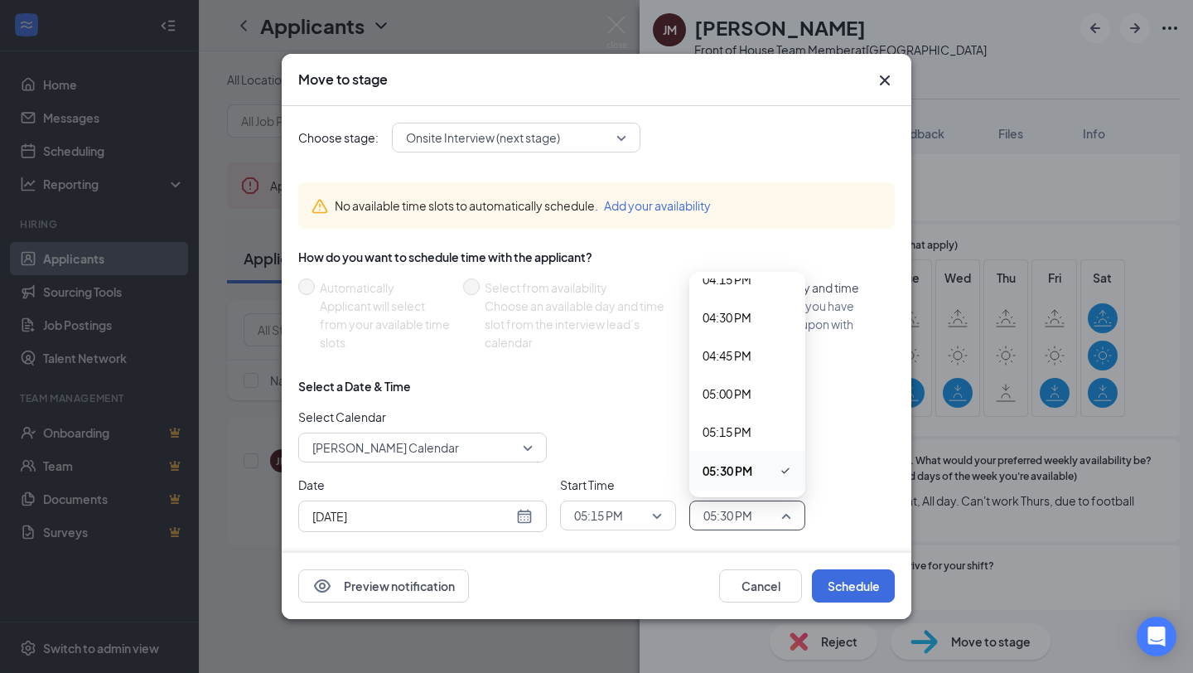
click at [735, 466] on span "05:30 PM" at bounding box center [727, 470] width 50 height 18
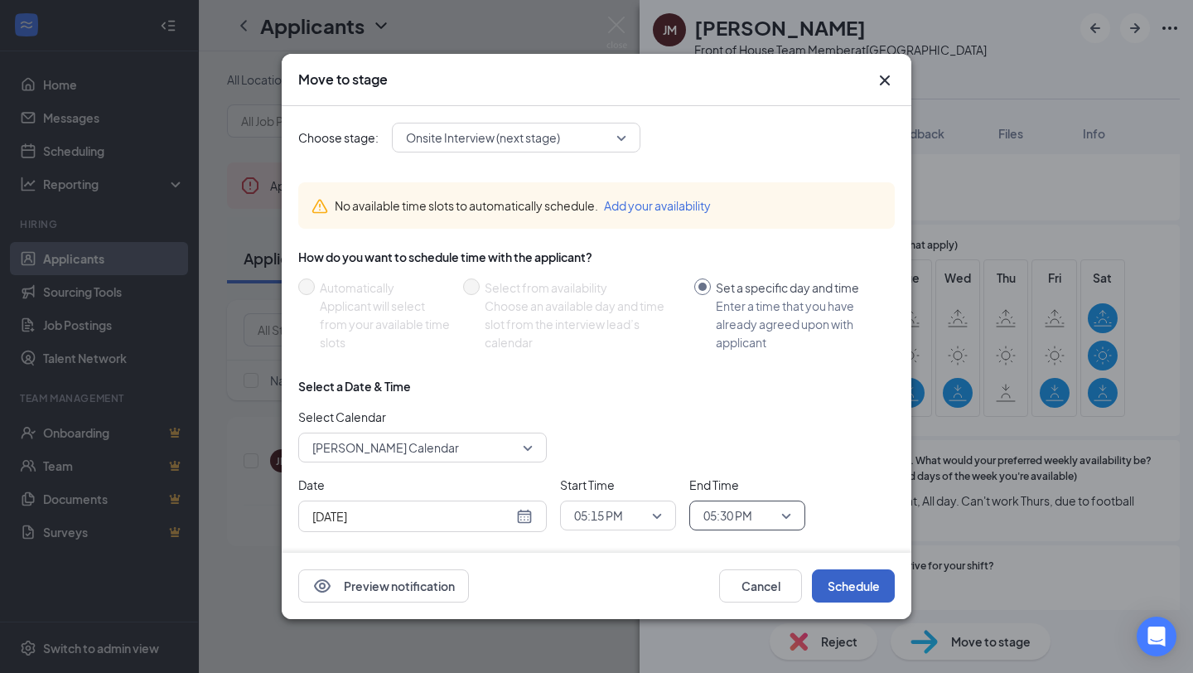
click at [849, 576] on button "Schedule" at bounding box center [853, 585] width 83 height 33
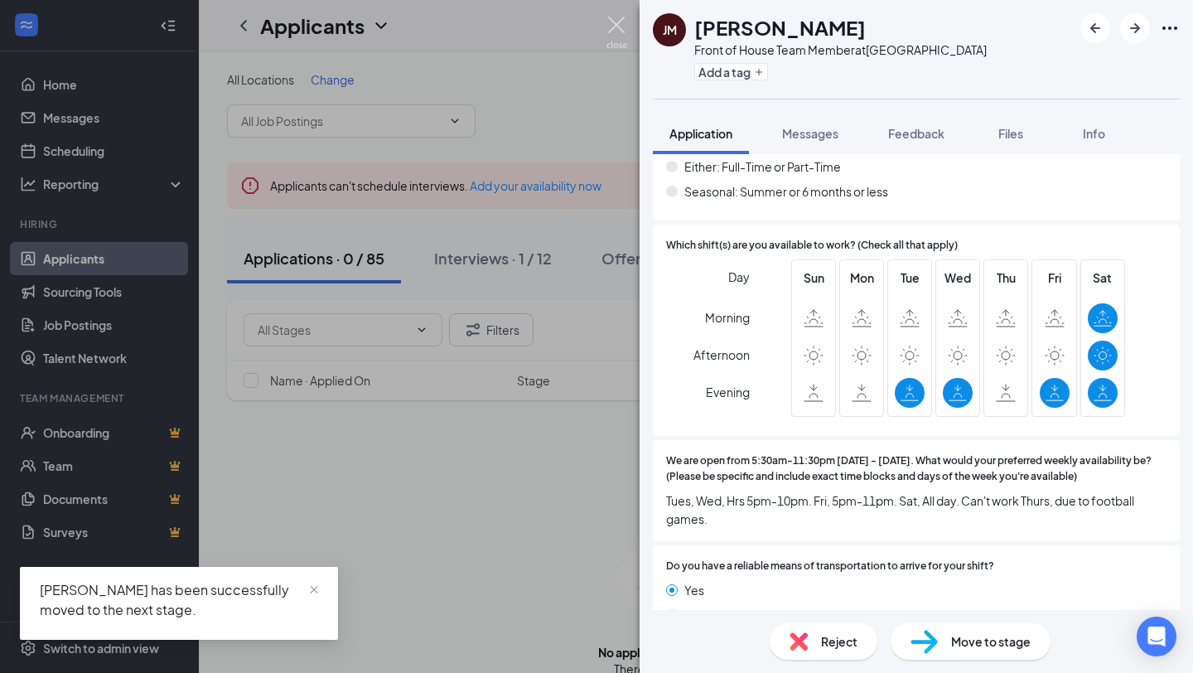
click at [621, 27] on img at bounding box center [616, 33] width 21 height 32
